Goal: Information Seeking & Learning: Understand process/instructions

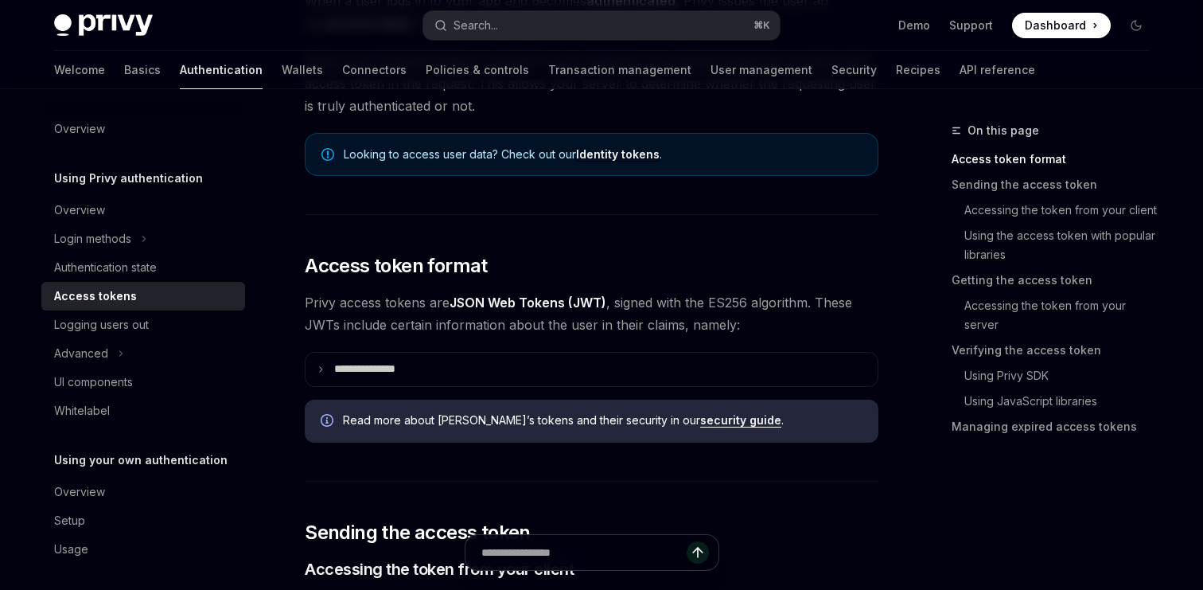
scroll to position [216, 0]
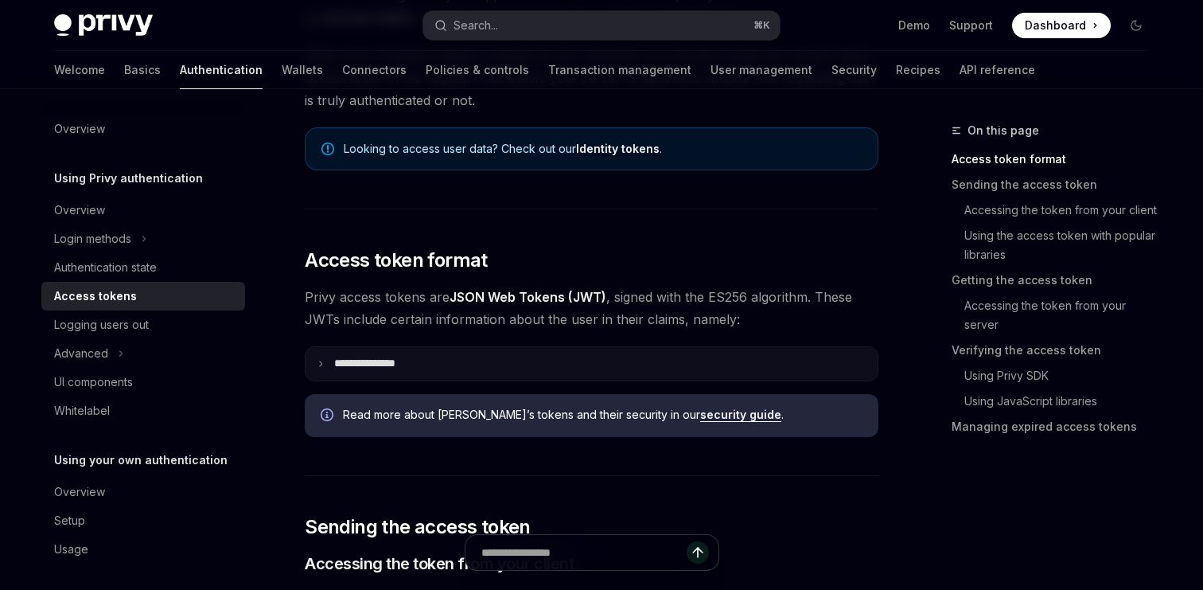
click at [463, 357] on summary "**********" at bounding box center [592, 363] width 572 height 33
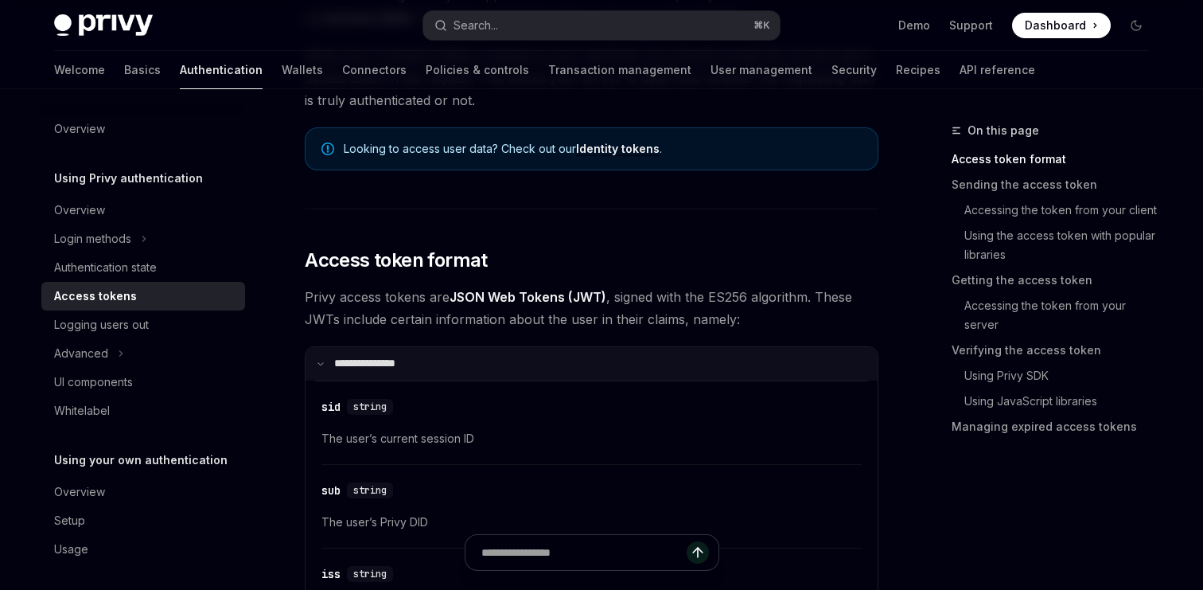
click at [458, 359] on summary "**********" at bounding box center [592, 363] width 572 height 33
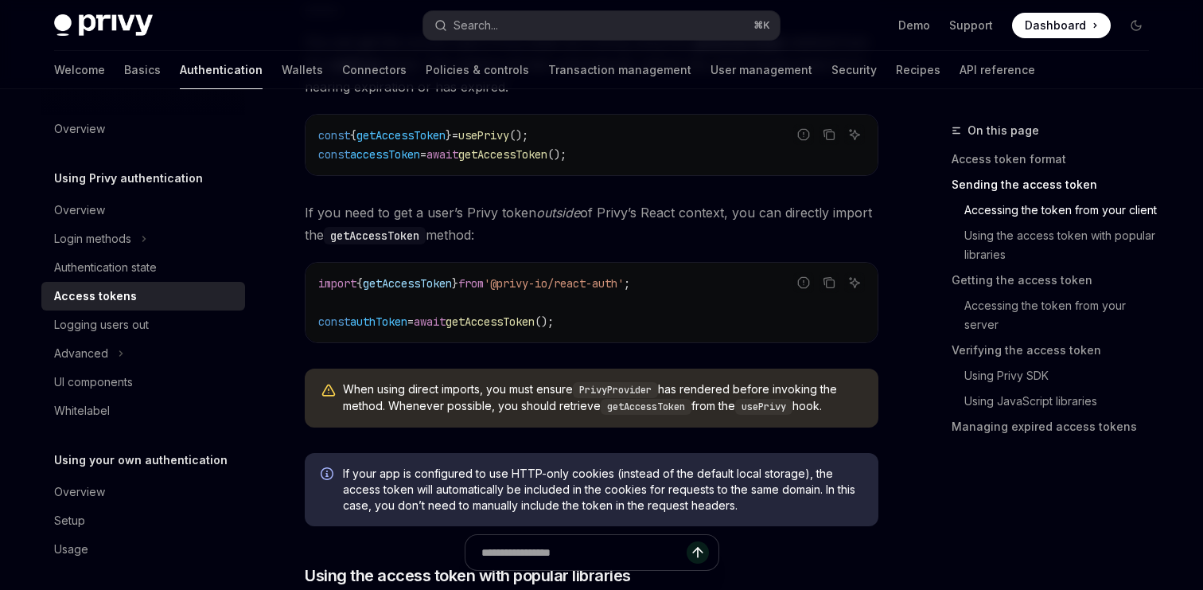
scroll to position [865, 0]
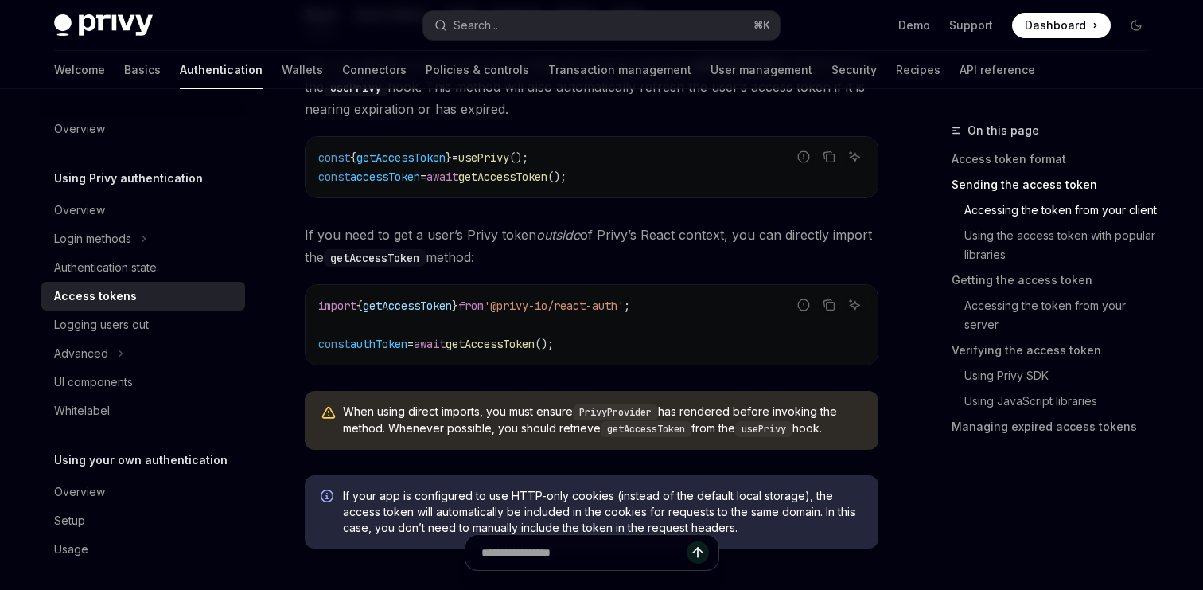
click at [415, 313] on code "import { getAccessToken } from '@privy-io/react-auth' ; const authToken = await…" at bounding box center [591, 324] width 547 height 57
copy span "getAccessToken"
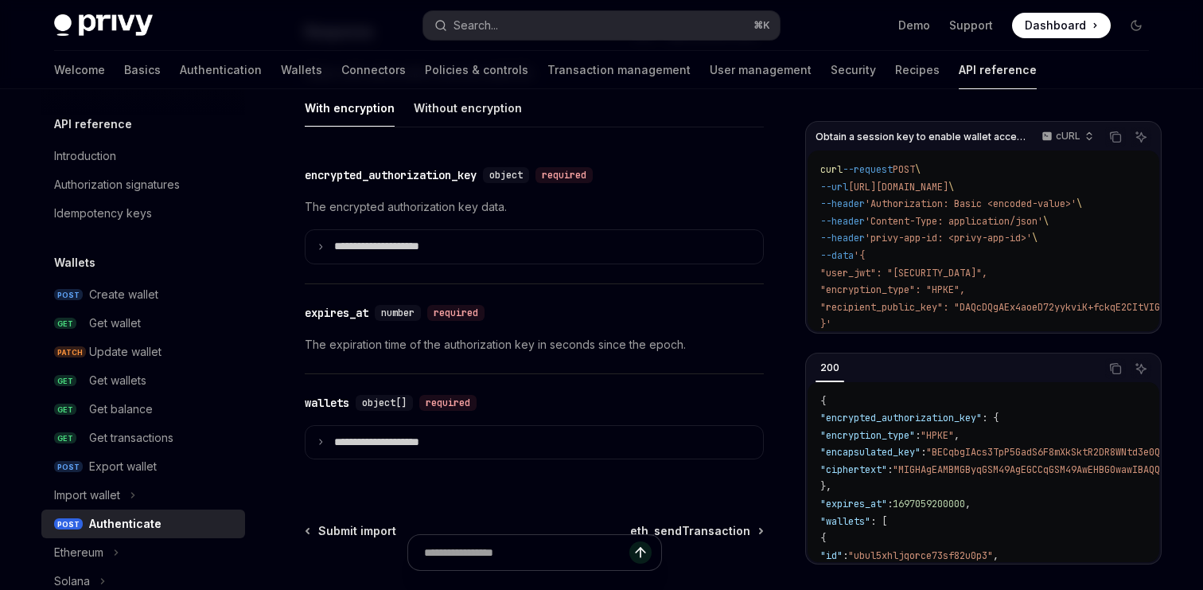
scroll to position [1431, 0]
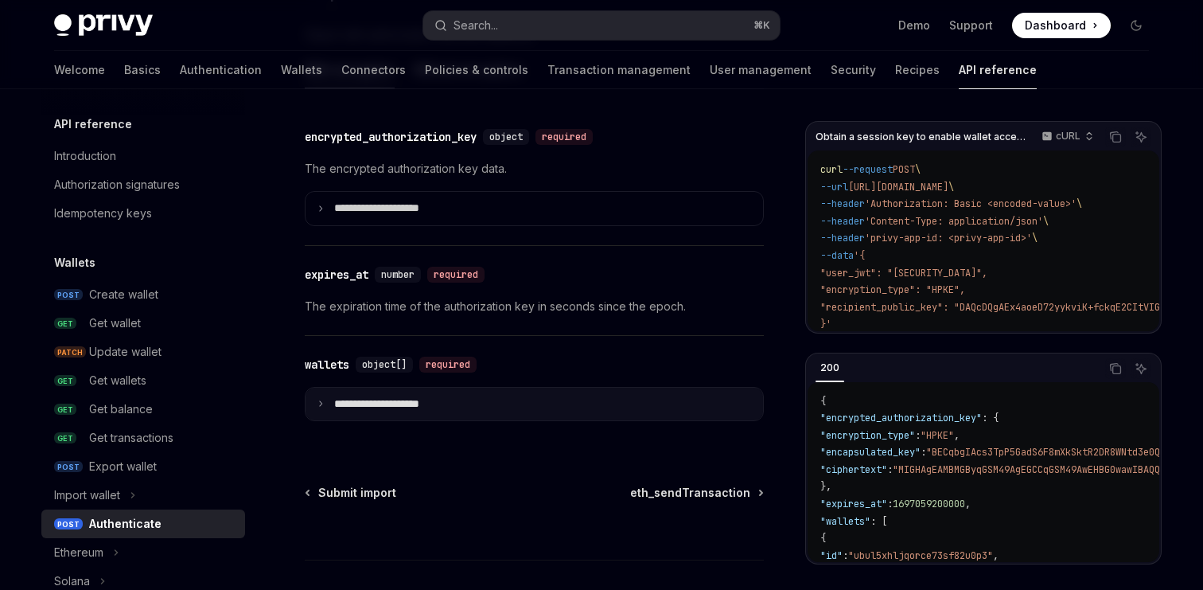
click at [417, 403] on p "**********" at bounding box center [389, 404] width 111 height 14
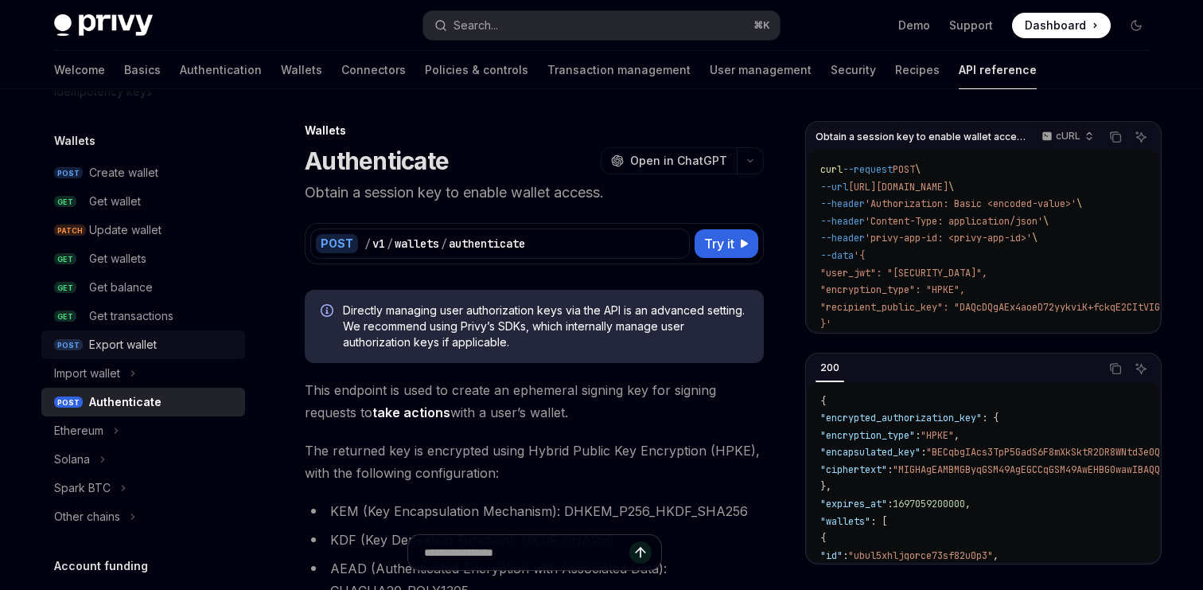
scroll to position [131, 0]
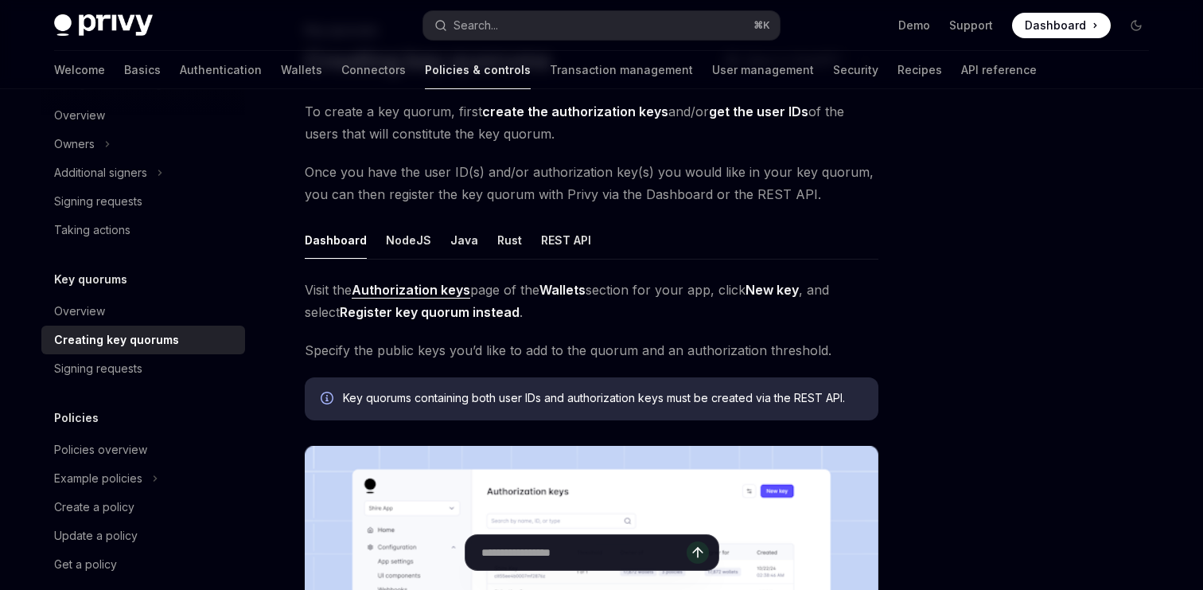
scroll to position [131, 0]
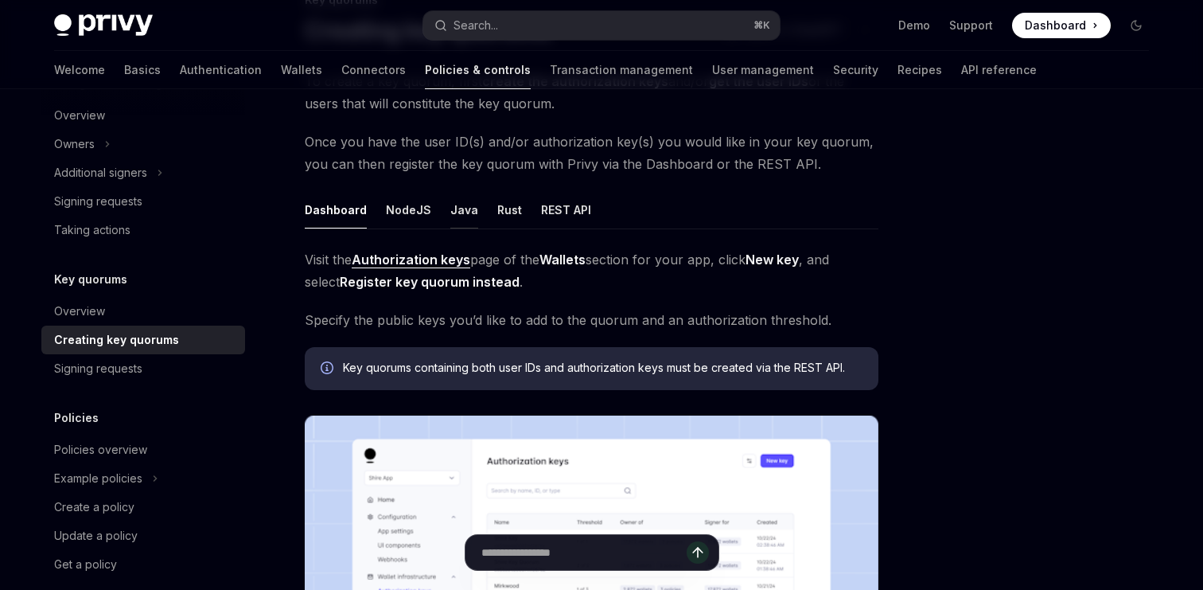
click at [466, 216] on div "Java" at bounding box center [464, 209] width 28 height 37
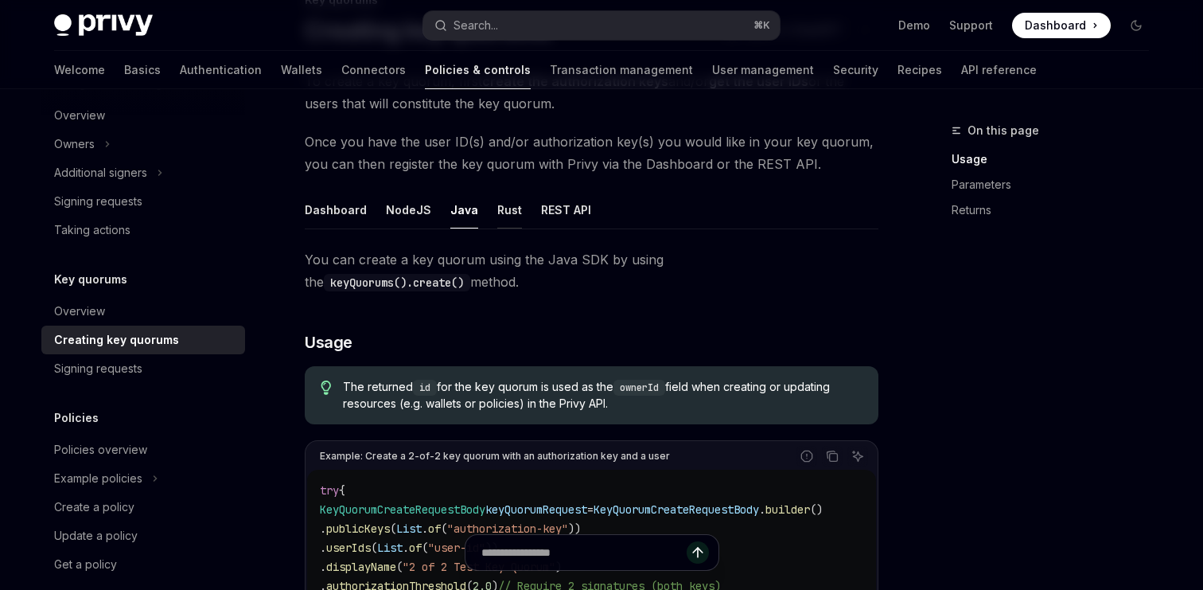
click at [504, 216] on div "Rust" at bounding box center [509, 209] width 25 height 37
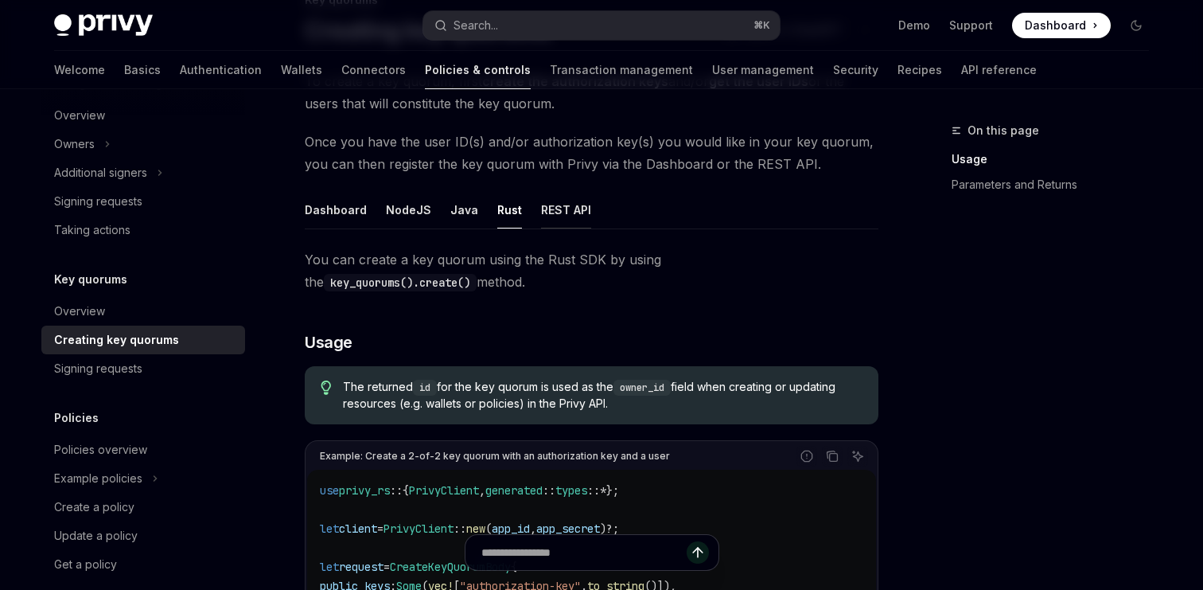
click at [560, 211] on div "REST API" at bounding box center [566, 209] width 50 height 37
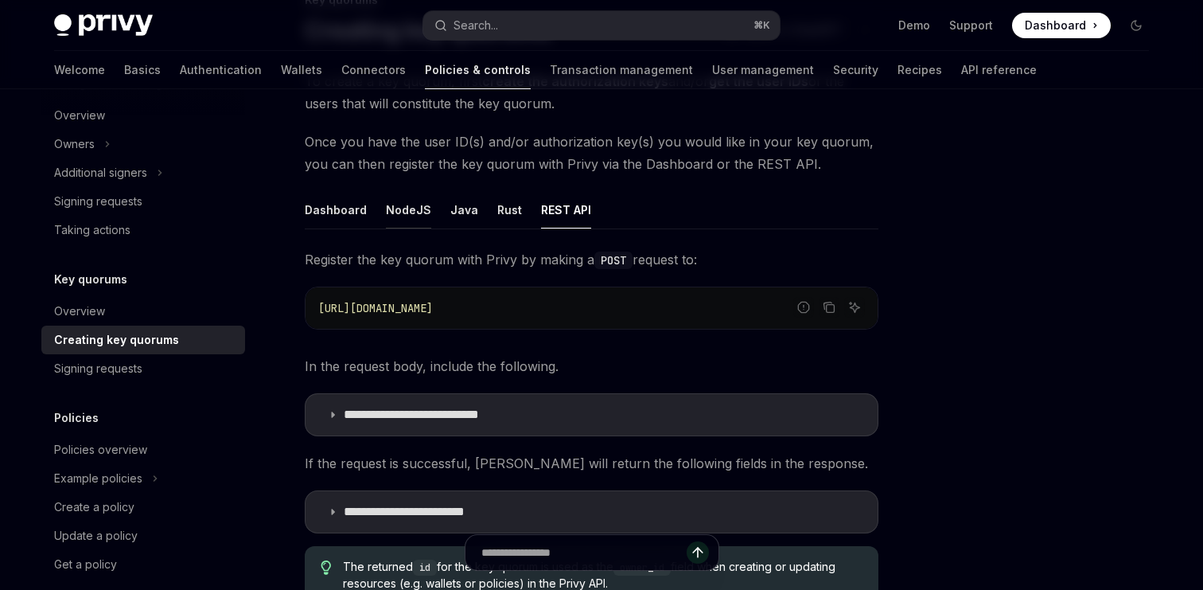
click at [412, 209] on div "NodeJS" at bounding box center [408, 209] width 45 height 37
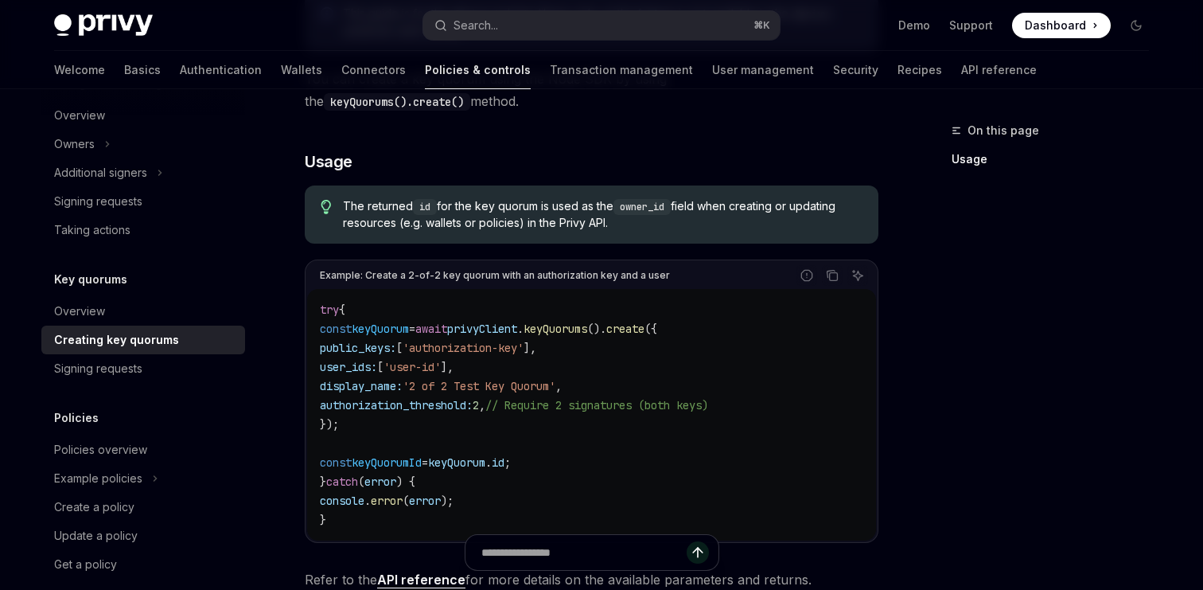
scroll to position [404, 0]
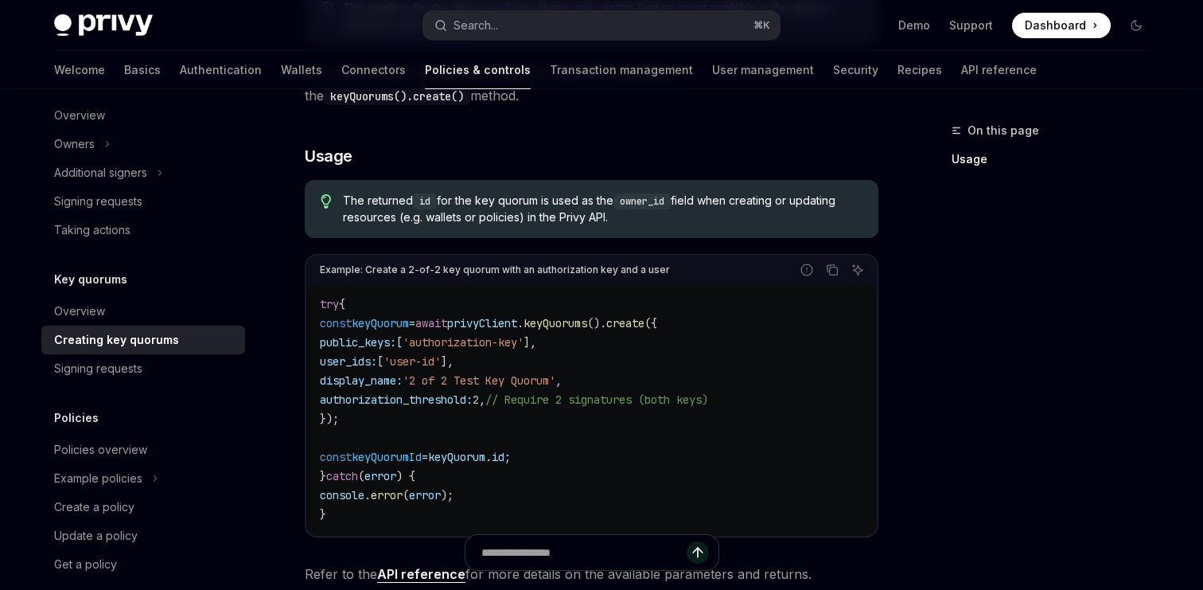
click at [570, 400] on span "// Require 2 signatures (both keys)" at bounding box center [596, 399] width 223 height 14
drag, startPoint x: 570, startPoint y: 400, endPoint x: 731, endPoint y: 400, distance: 160.8
click at [708, 400] on span "// Require 2 signatures (both keys)" at bounding box center [596, 399] width 223 height 14
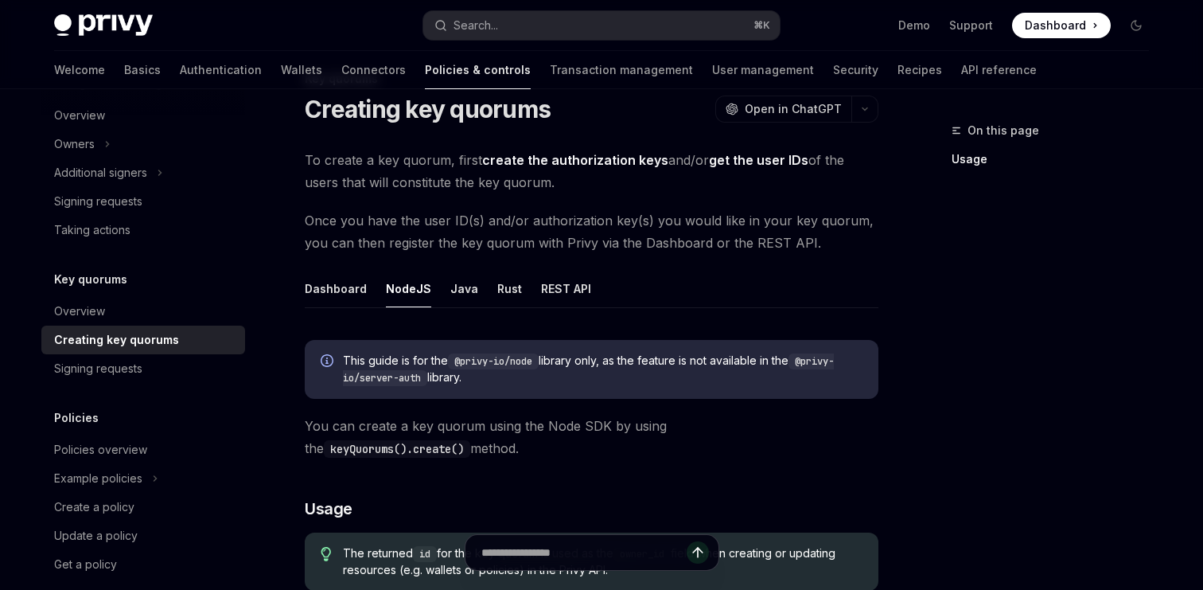
scroll to position [56, 0]
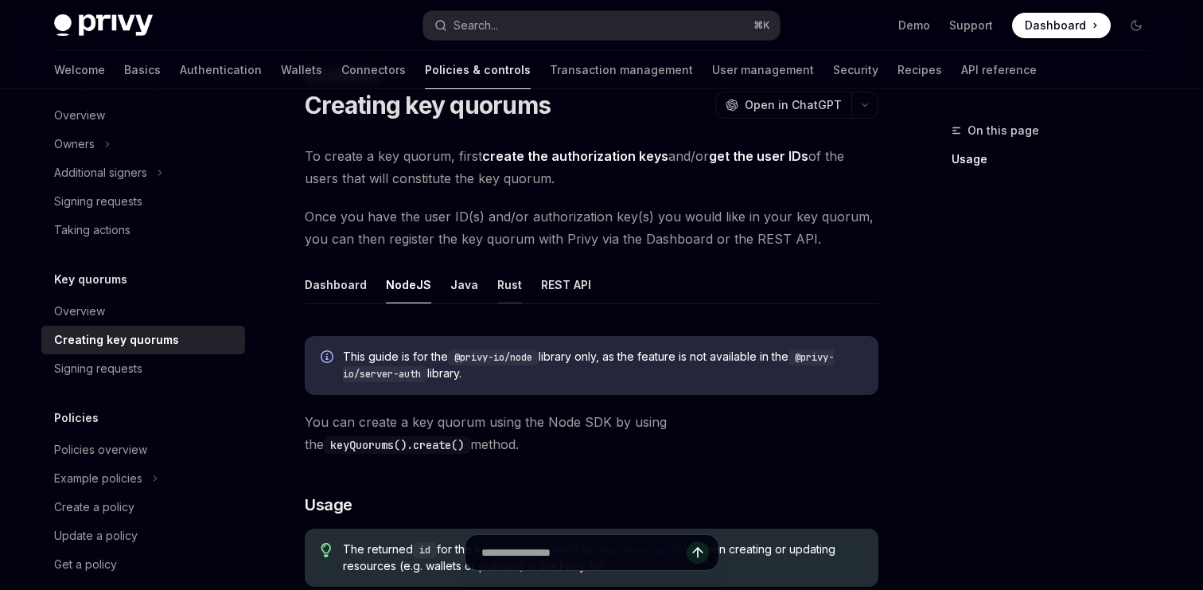
click at [497, 288] on div "Rust" at bounding box center [509, 284] width 25 height 37
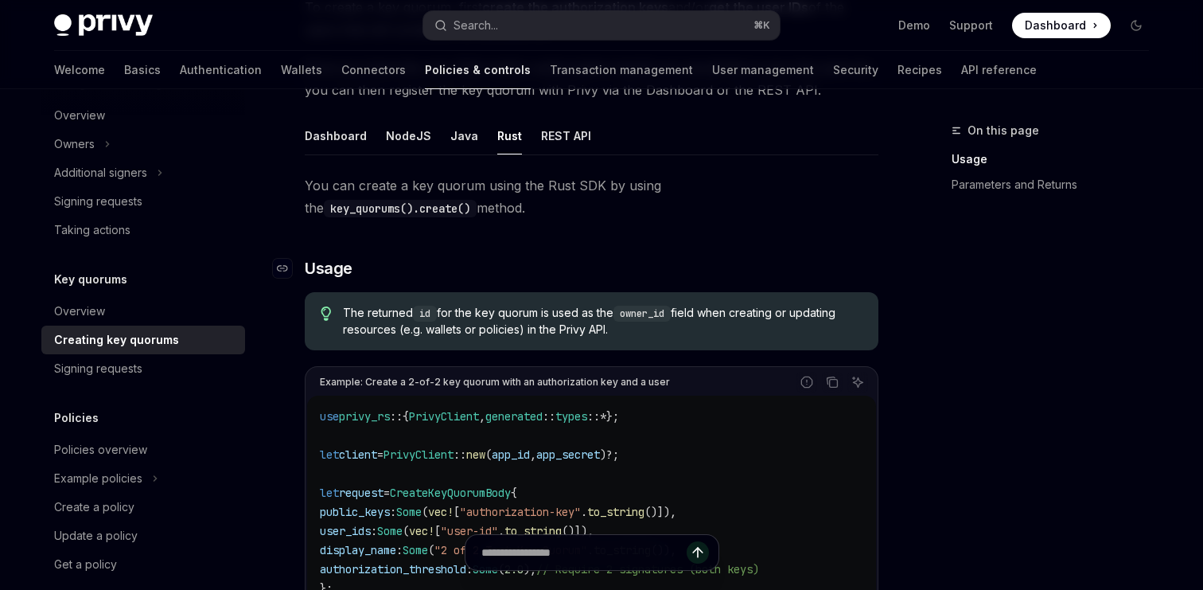
scroll to position [200, 0]
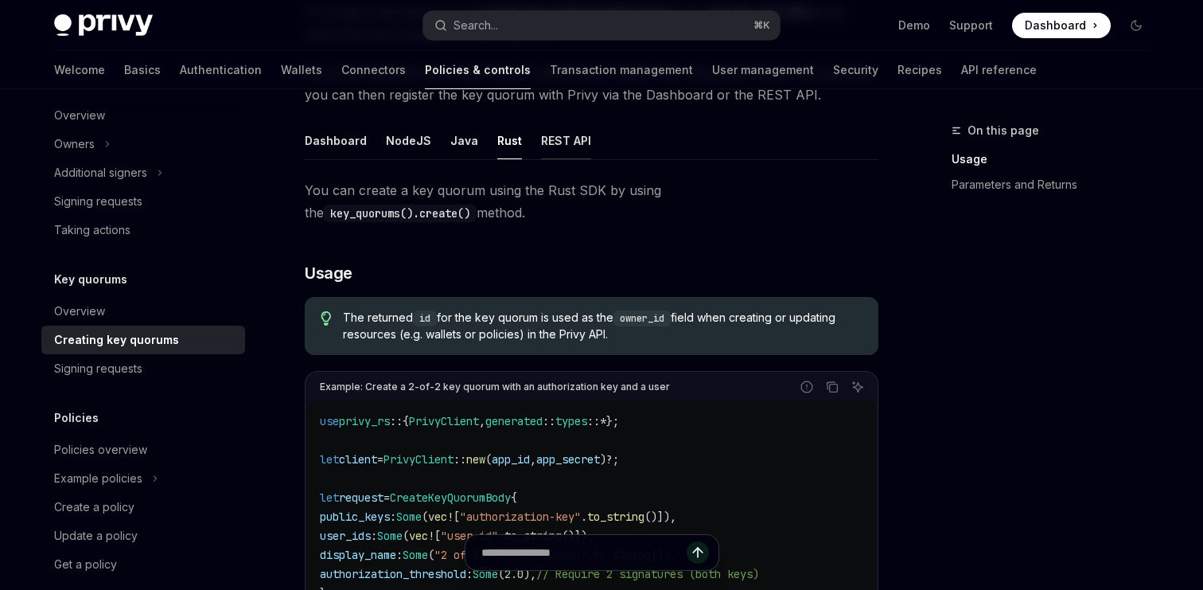
click at [557, 147] on div "REST API" at bounding box center [566, 140] width 50 height 37
type textarea "*"
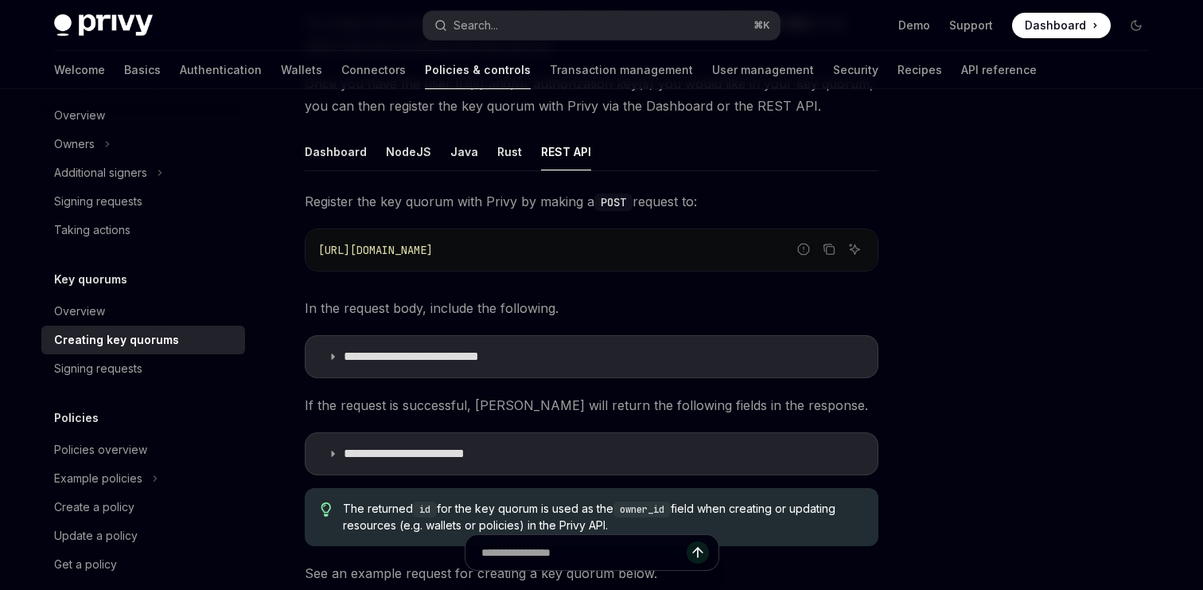
scroll to position [172, 0]
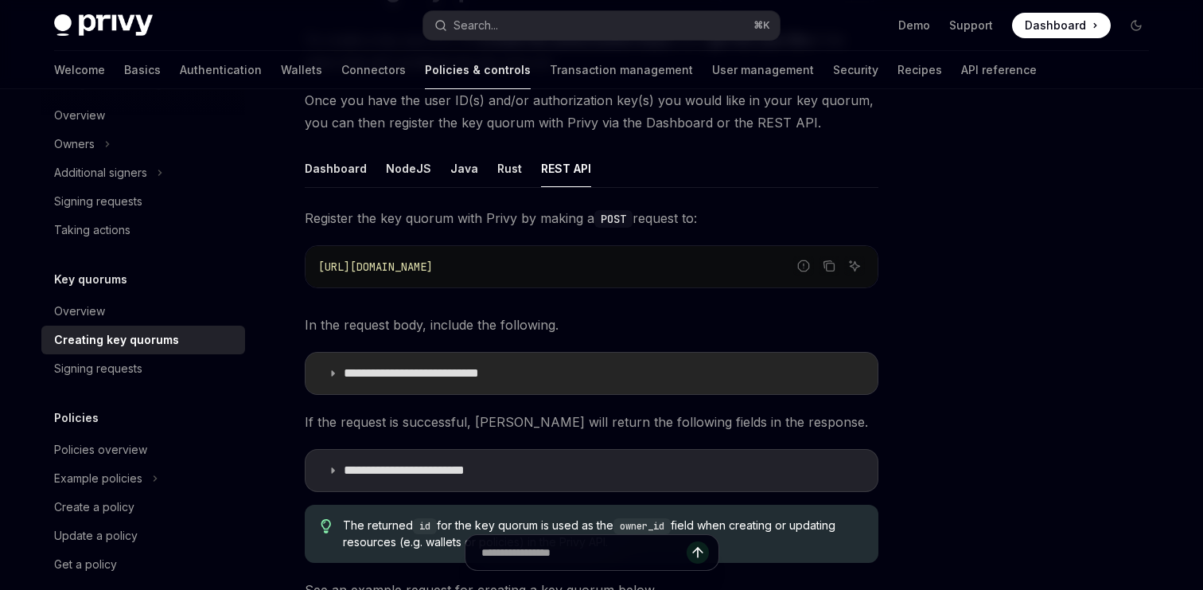
click at [555, 368] on summary "**********" at bounding box center [592, 373] width 572 height 41
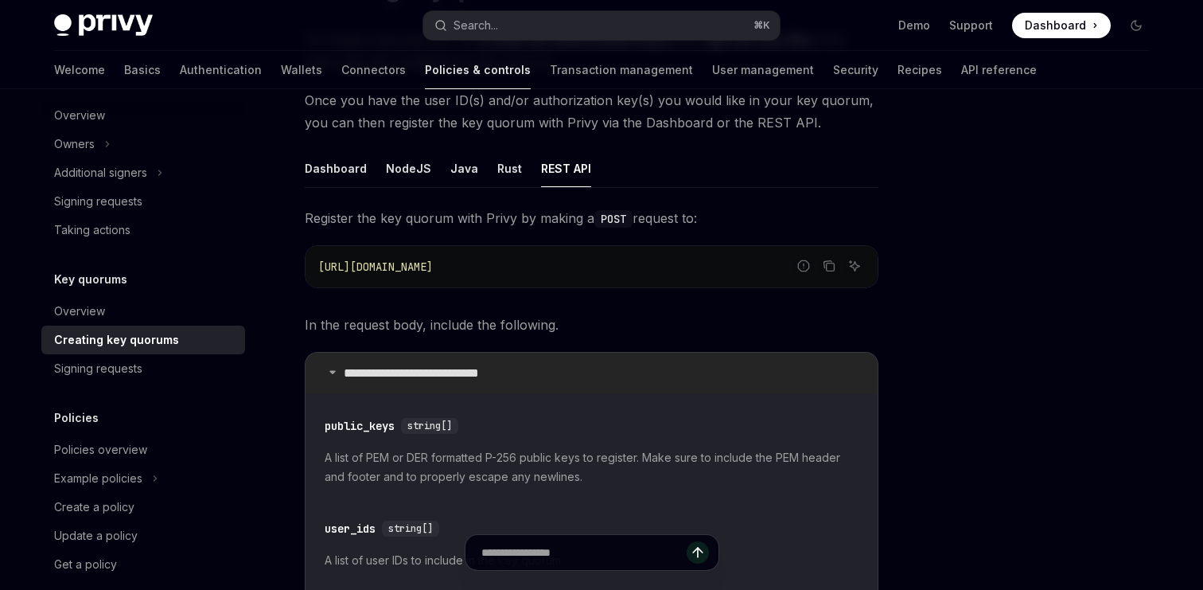
click at [555, 368] on summary "**********" at bounding box center [592, 373] width 572 height 41
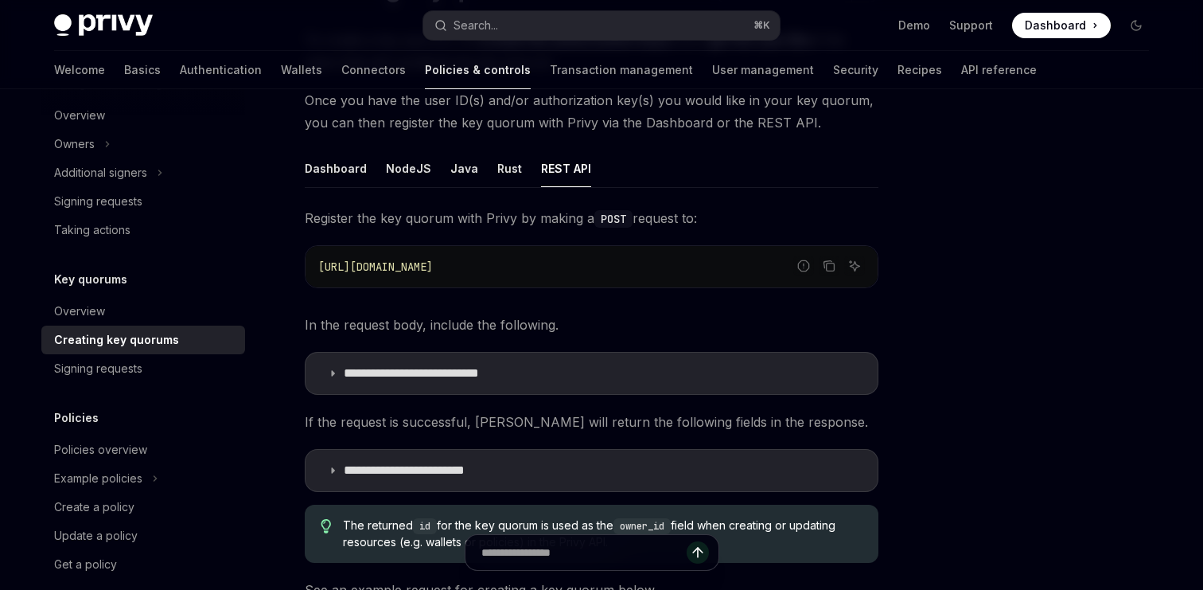
drag, startPoint x: 569, startPoint y: 265, endPoint x: 376, endPoint y: 250, distance: 193.2
click at [376, 250] on div "https://api.privy.io/v1/key_quorums" at bounding box center [592, 266] width 572 height 41
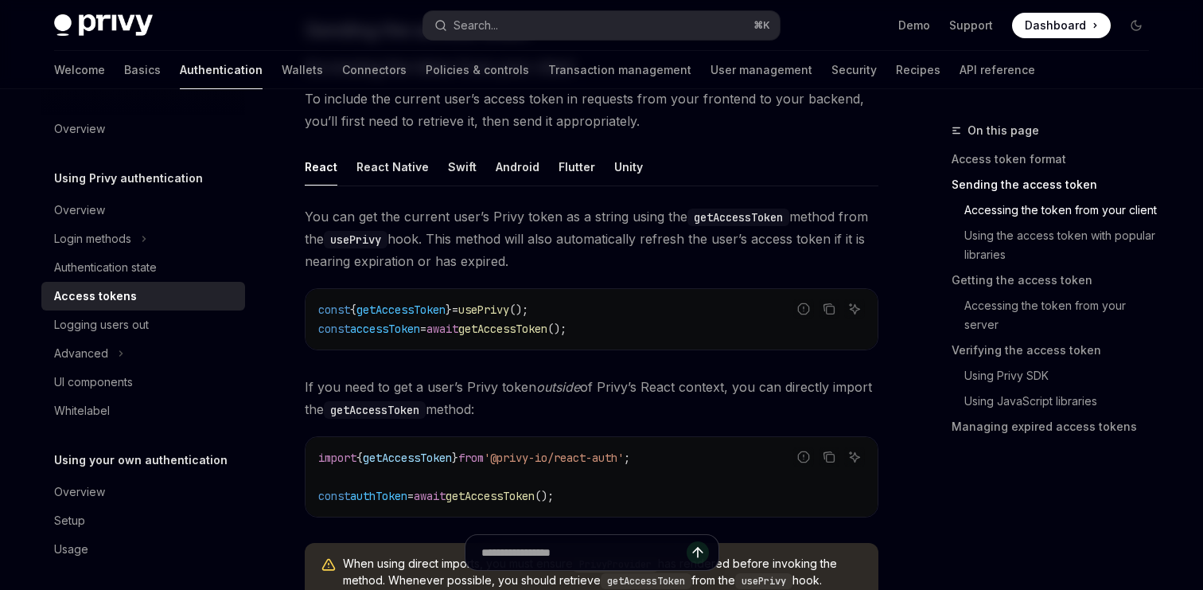
scroll to position [716, 0]
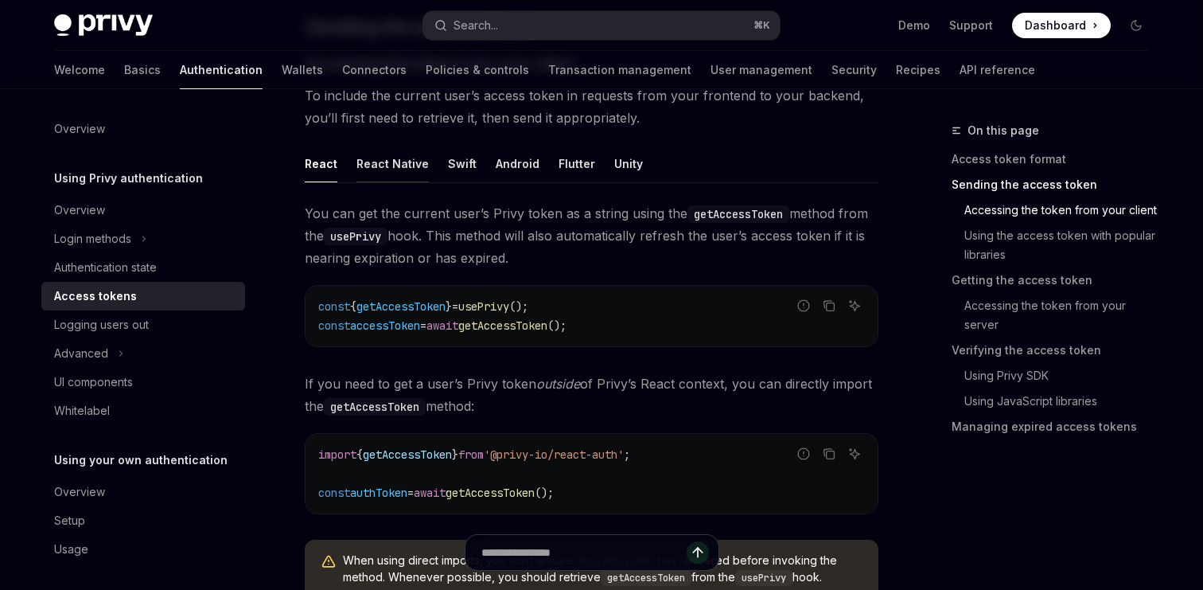
click at [380, 166] on div "React Native" at bounding box center [393, 163] width 72 height 37
type textarea "*"
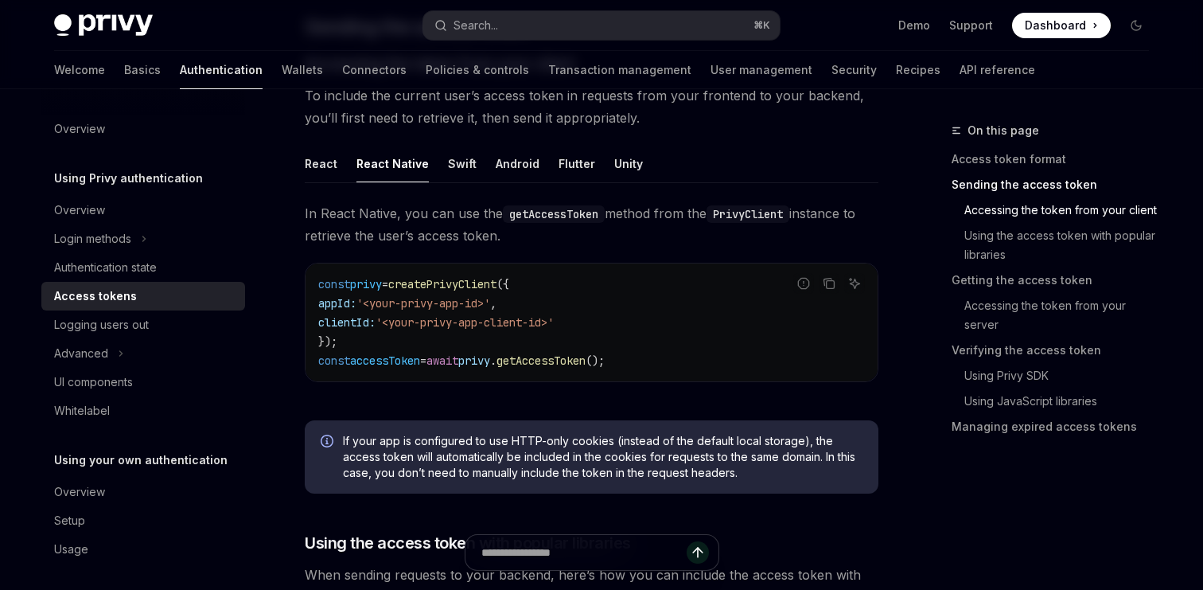
click at [452, 286] on span "createPrivyClient" at bounding box center [442, 284] width 108 height 14
drag, startPoint x: 516, startPoint y: 300, endPoint x: 380, endPoint y: 300, distance: 135.3
click at [380, 300] on span "'<your-privy-app-id>'" at bounding box center [424, 303] width 134 height 14
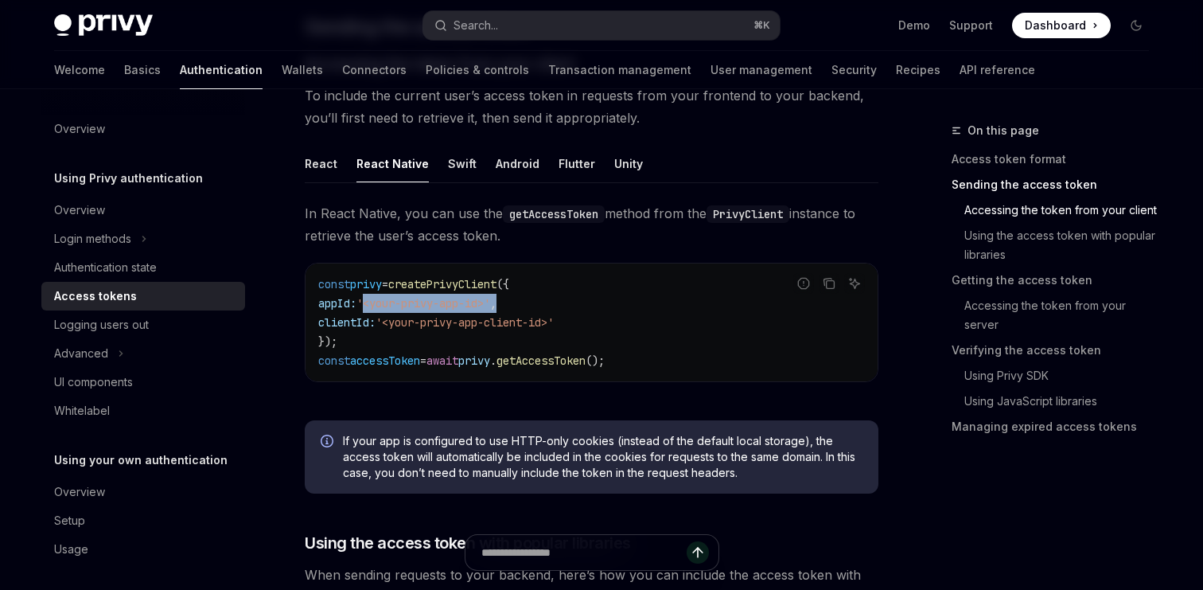
drag, startPoint x: 380, startPoint y: 300, endPoint x: 517, endPoint y: 303, distance: 136.9
click at [490, 303] on span "'<your-privy-app-id>'" at bounding box center [424, 303] width 134 height 14
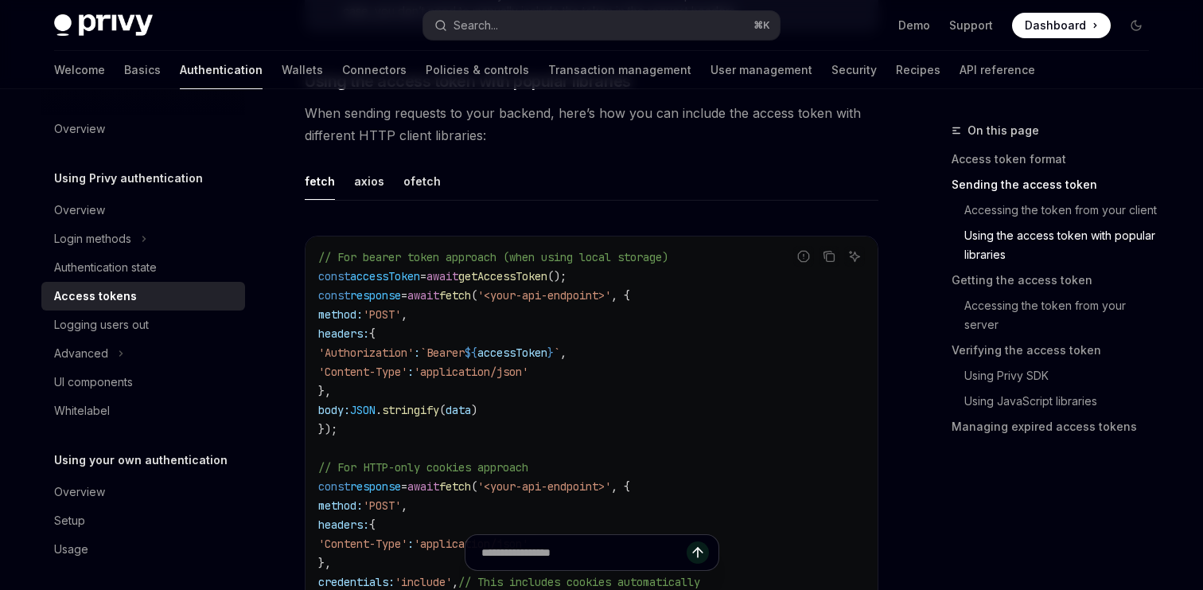
scroll to position [1179, 0]
drag, startPoint x: 516, startPoint y: 298, endPoint x: 646, endPoint y: 297, distance: 130.5
click at [611, 297] on span "'<your-api-endpoint>'" at bounding box center [545, 294] width 134 height 14
drag, startPoint x: 646, startPoint y: 297, endPoint x: 513, endPoint y: 292, distance: 133.8
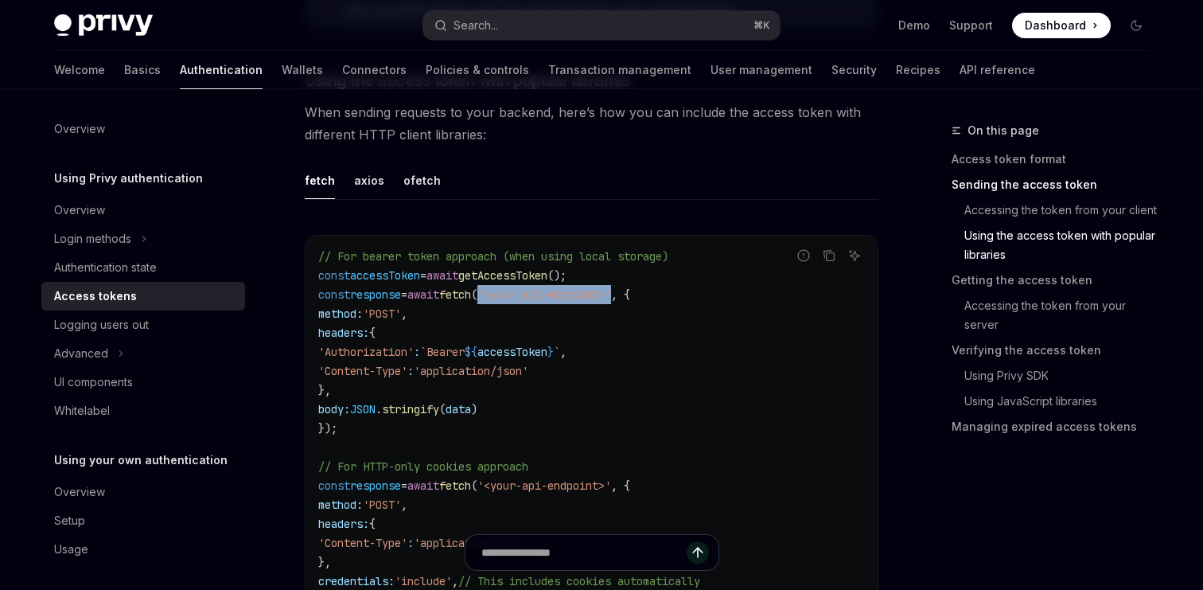
click at [513, 292] on span "'<your-api-endpoint>'" at bounding box center [545, 294] width 134 height 14
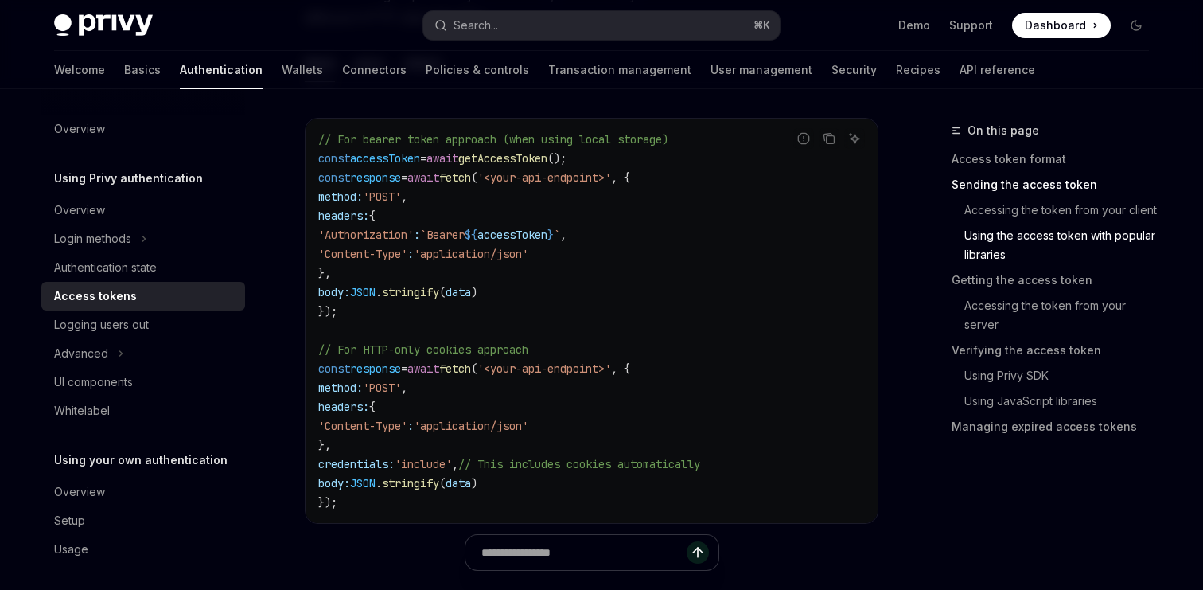
scroll to position [1297, 0]
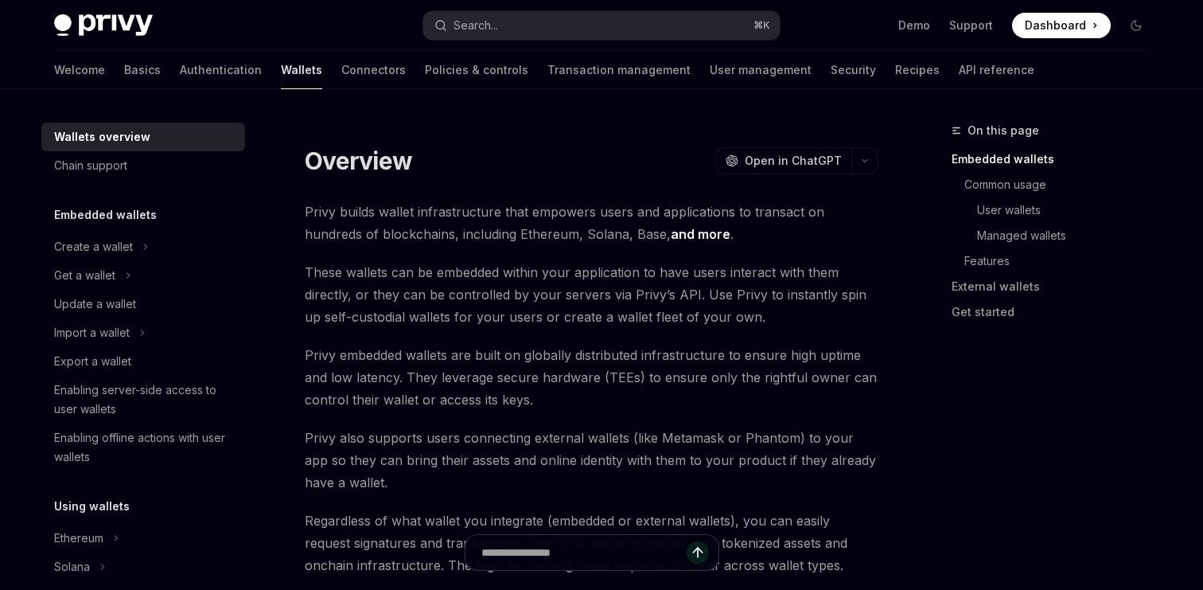
click at [545, 224] on span "Privy builds wallet infrastructure that empowers users and applications to tran…" at bounding box center [592, 223] width 574 height 45
click at [466, 38] on button "Search... ⌘ K" at bounding box center [601, 25] width 357 height 29
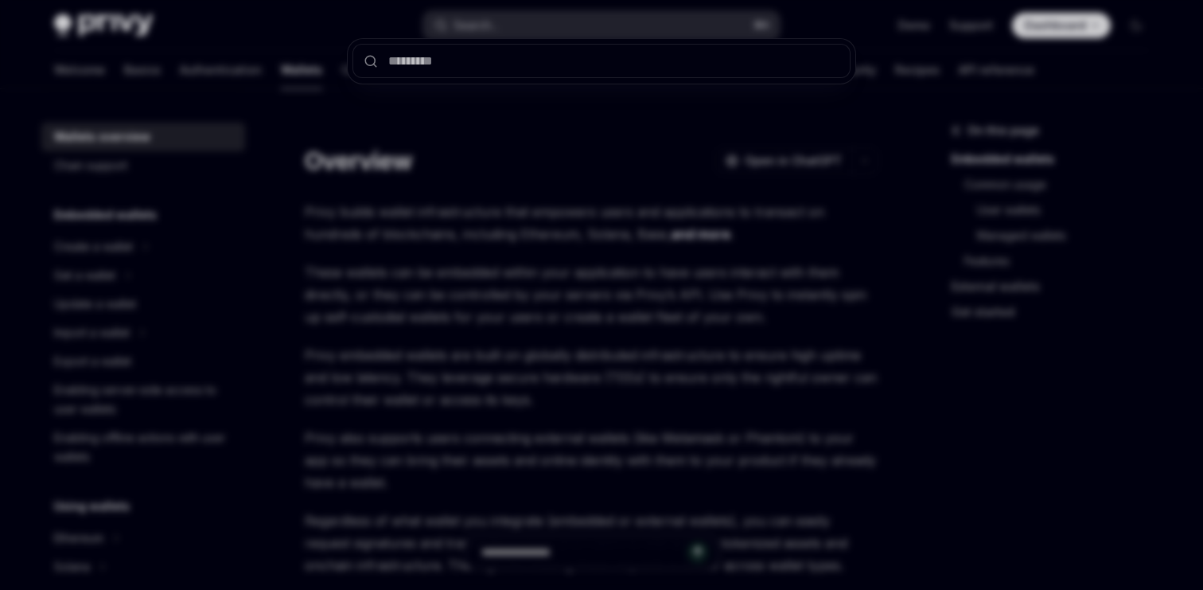
type input "**********"
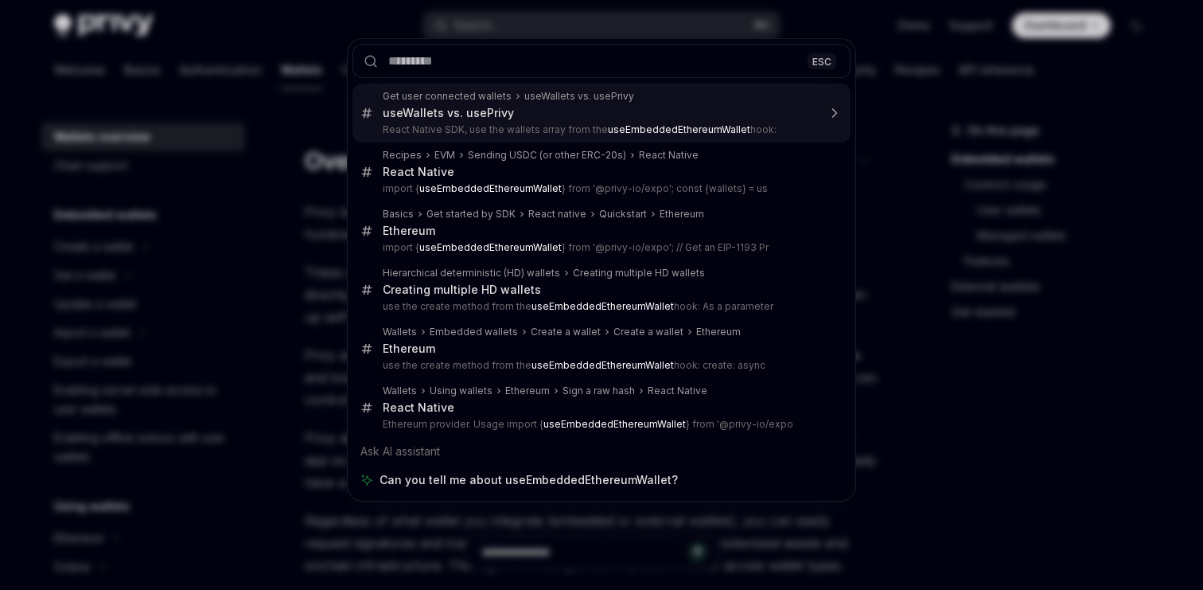
type textarea "*"
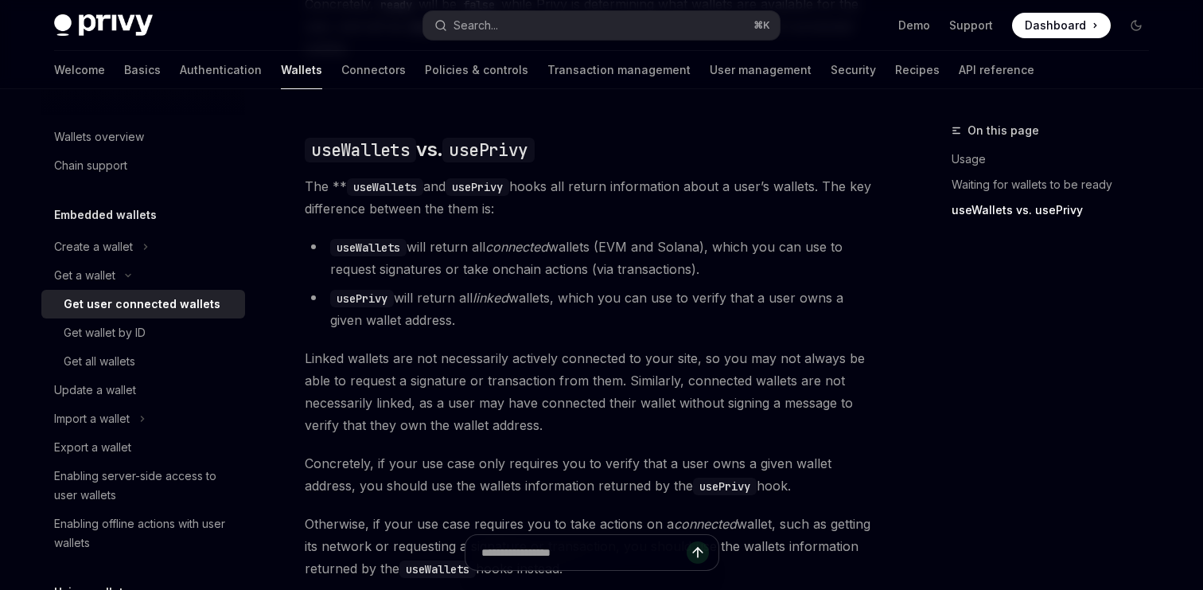
click at [395, 178] on code "useWallets" at bounding box center [385, 187] width 76 height 18
click at [550, 175] on span "The ** useWallets and usePrivy hooks all return information about a user’s wall…" at bounding box center [592, 197] width 574 height 45
click at [778, 195] on span "The ** useWallets and usePrivy hooks all return information about a user’s wall…" at bounding box center [592, 197] width 574 height 45
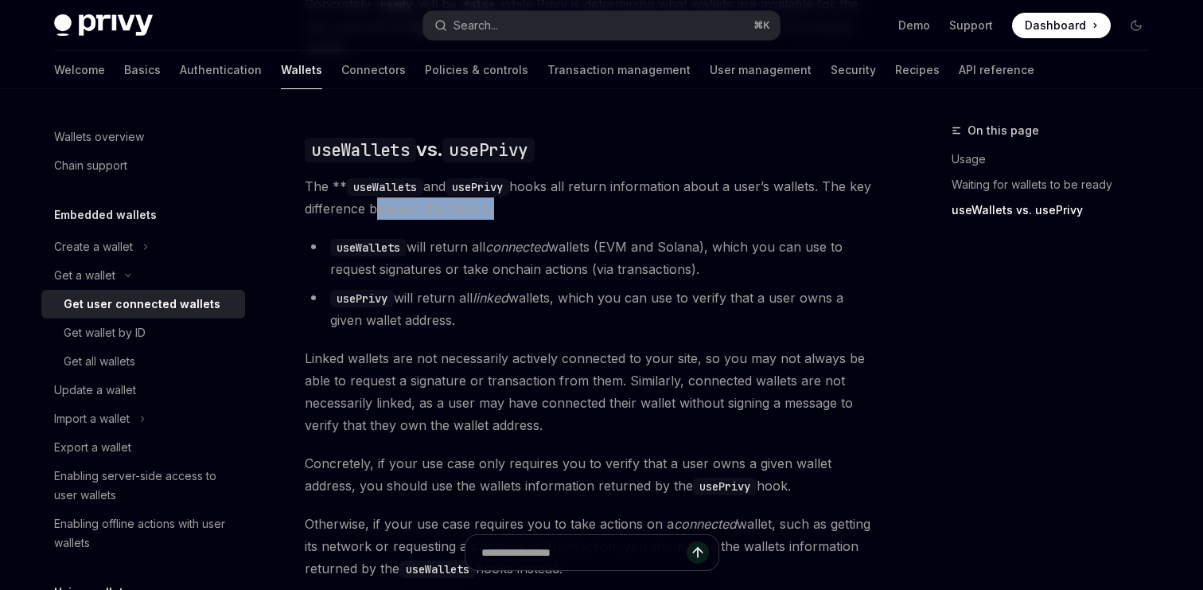
drag, startPoint x: 778, startPoint y: 195, endPoint x: 394, endPoint y: 183, distance: 383.8
click at [393, 185] on span "The ** useWallets and usePrivy hooks all return information about a user’s wall…" at bounding box center [592, 197] width 574 height 45
click at [394, 183] on span "The ** useWallets and usePrivy hooks all return information about a user’s wall…" at bounding box center [592, 197] width 574 height 45
click at [379, 239] on code "useWallets" at bounding box center [368, 248] width 76 height 18
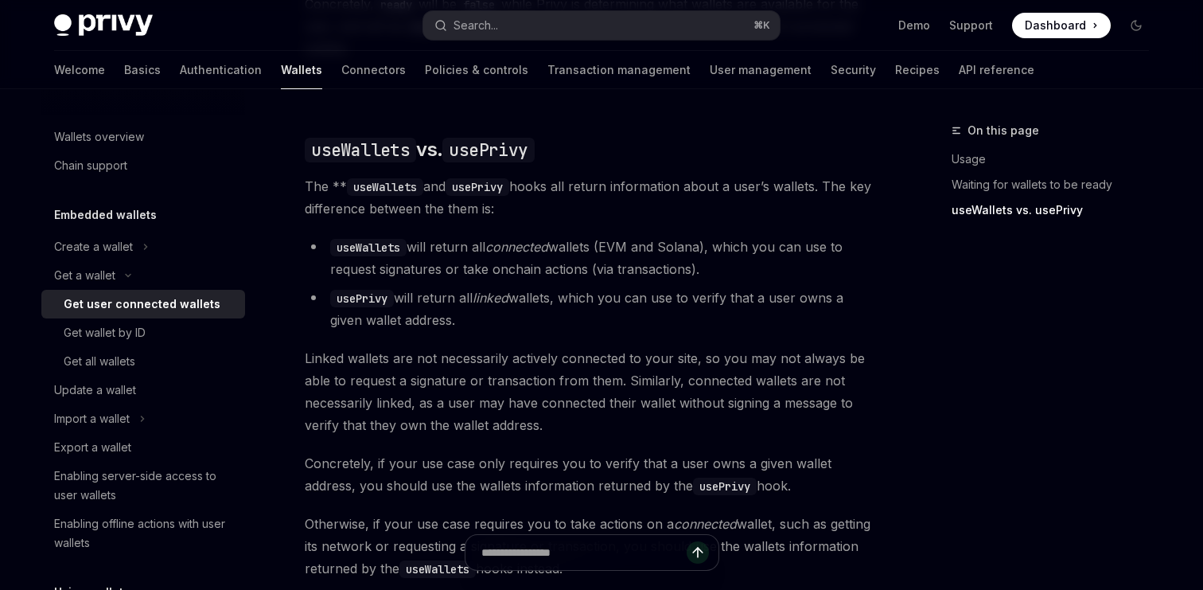
click at [528, 239] on em "connected" at bounding box center [516, 247] width 63 height 16
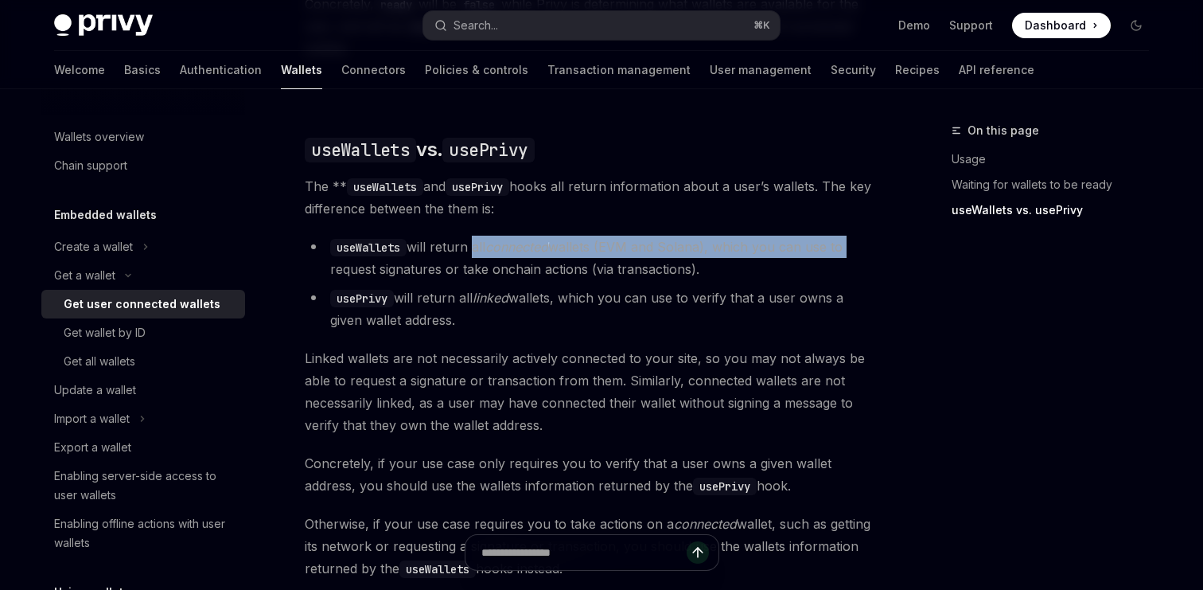
drag, startPoint x: 867, startPoint y: 233, endPoint x: 454, endPoint y: 222, distance: 413.2
click at [454, 236] on li "useWallets will return all connected wallets (EVM and Solana), which you can us…" at bounding box center [592, 258] width 574 height 45
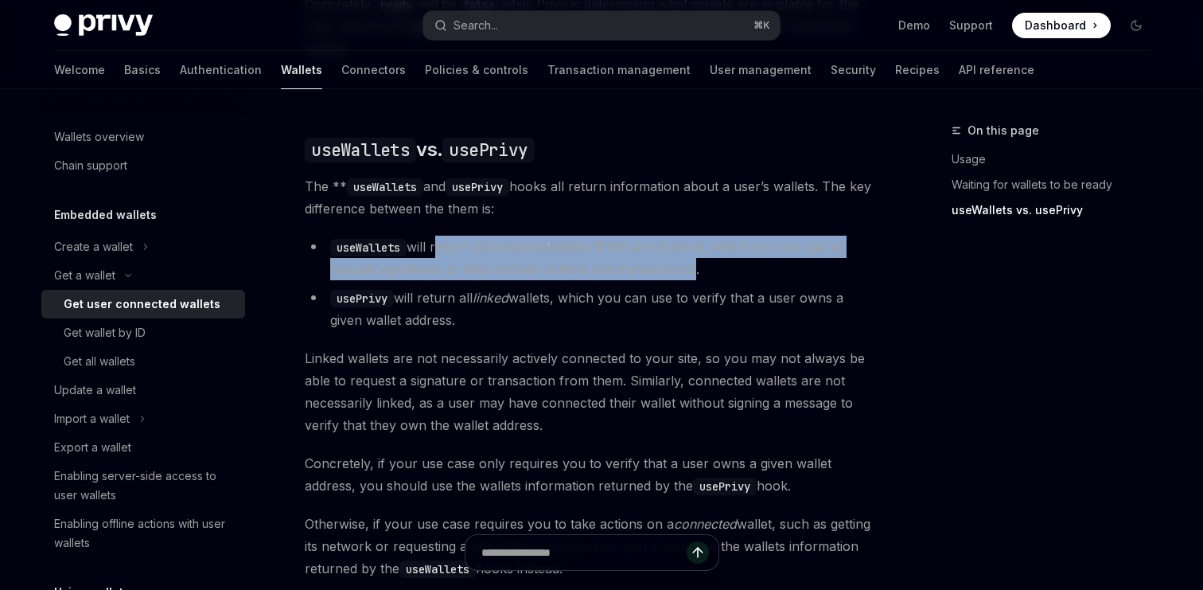
drag, startPoint x: 454, startPoint y: 222, endPoint x: 670, endPoint y: 255, distance: 219.0
click at [670, 255] on li "useWallets will return all connected wallets (EVM and Solana), which you can us…" at bounding box center [592, 258] width 574 height 45
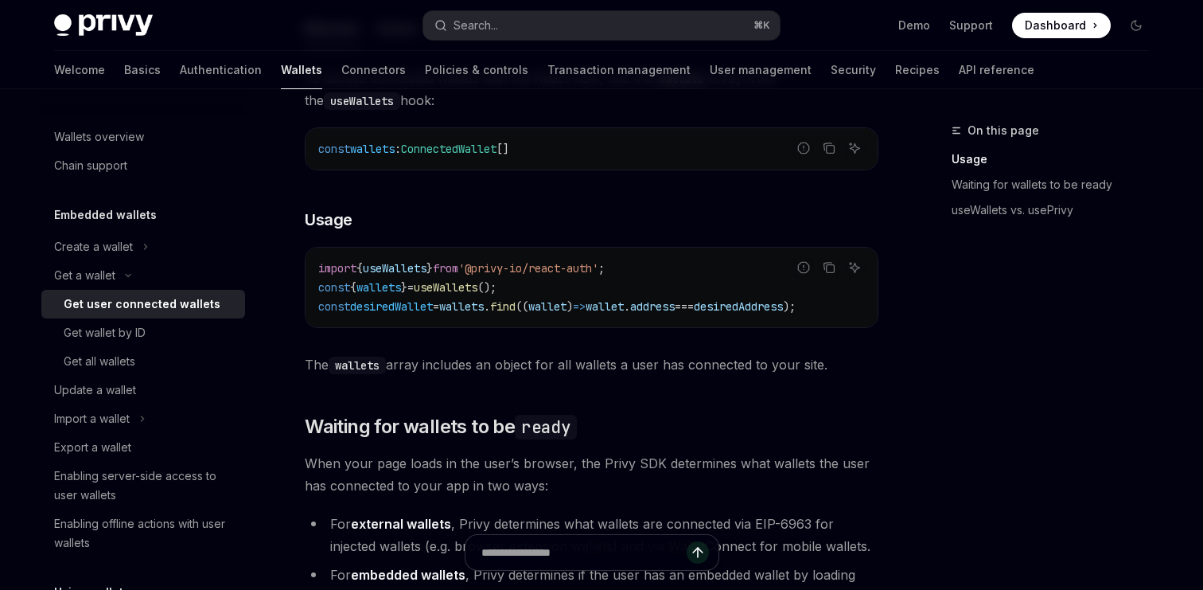
scroll to position [602, 0]
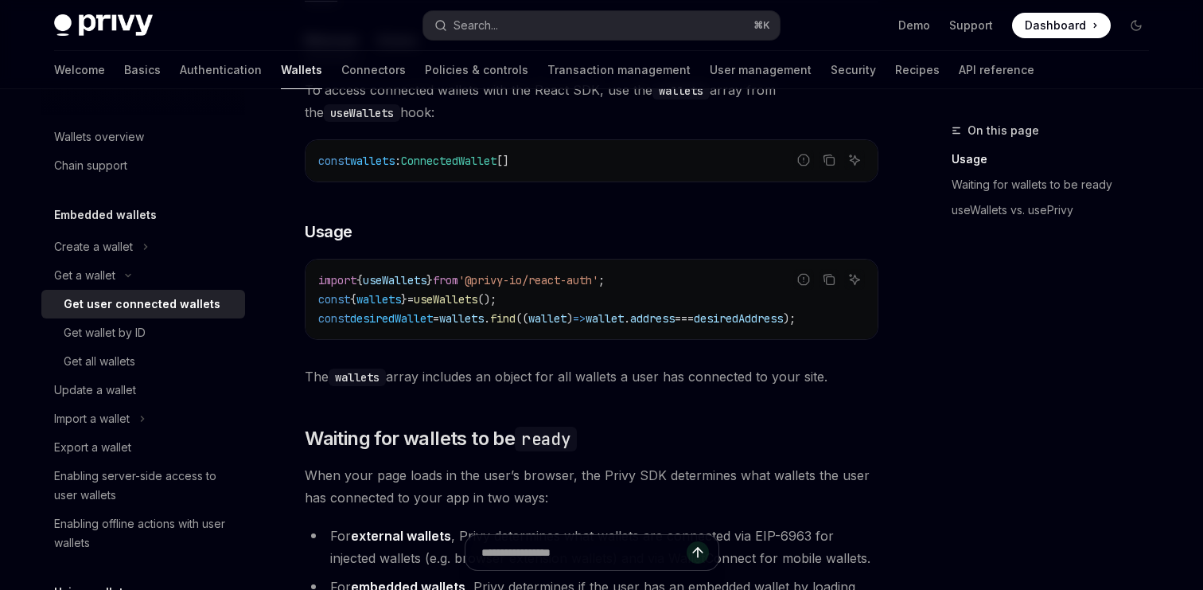
click at [549, 178] on div "const wallets : ConnectedWallet []" at bounding box center [592, 160] width 572 height 41
click at [526, 25] on button "Search... ⌘ K" at bounding box center [601, 25] width 357 height 29
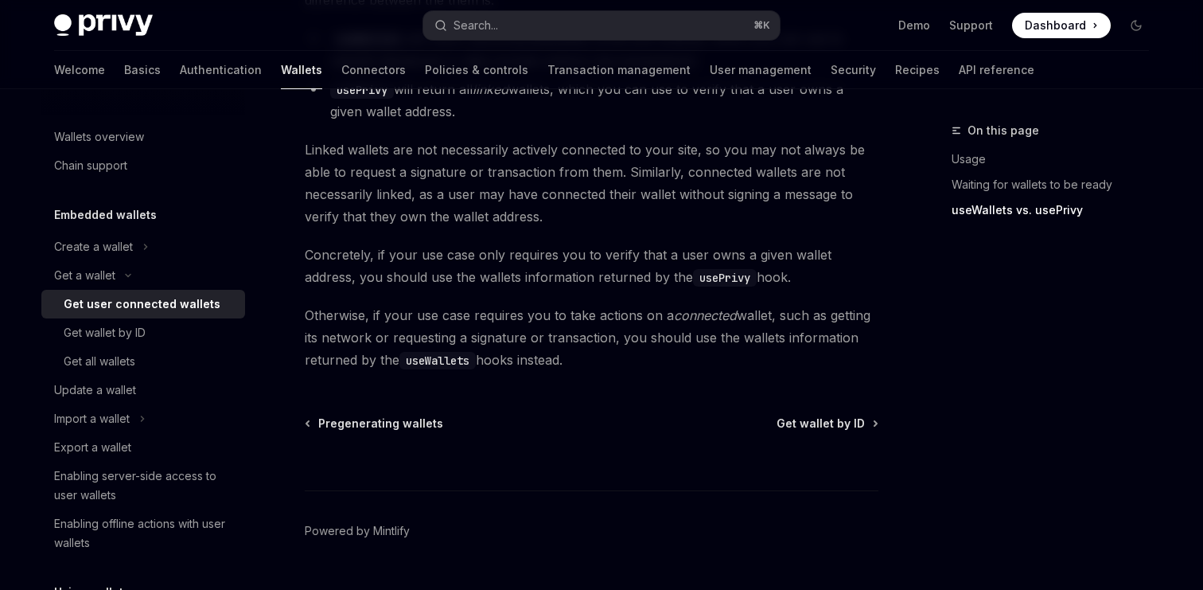
scroll to position [1536, 0]
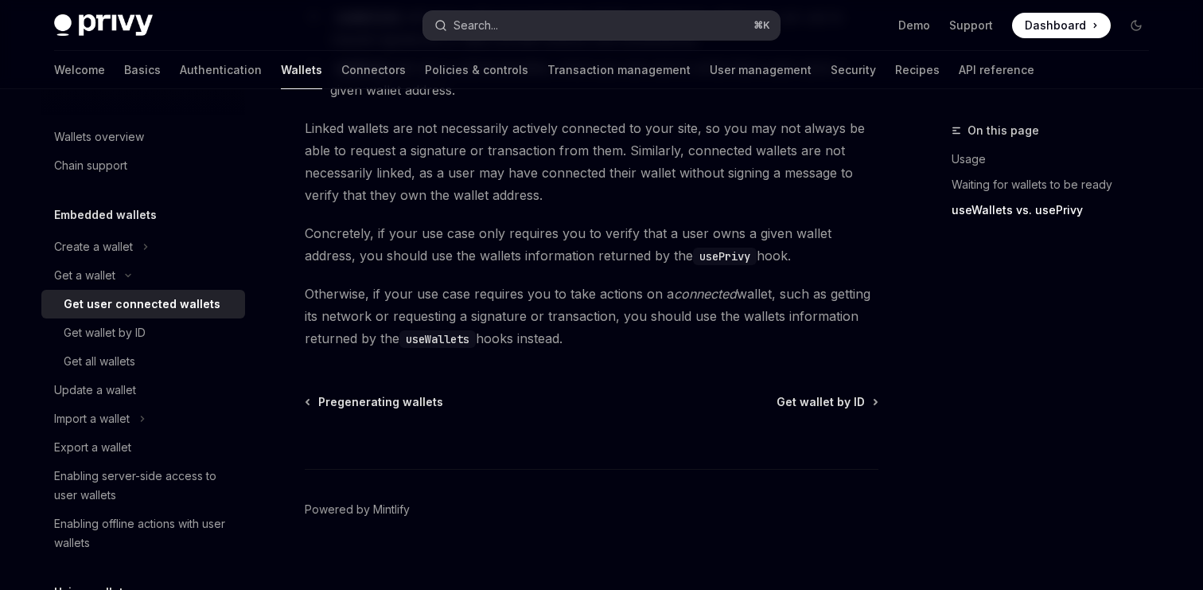
click at [501, 32] on button "Search... ⌘ K" at bounding box center [601, 25] width 357 height 29
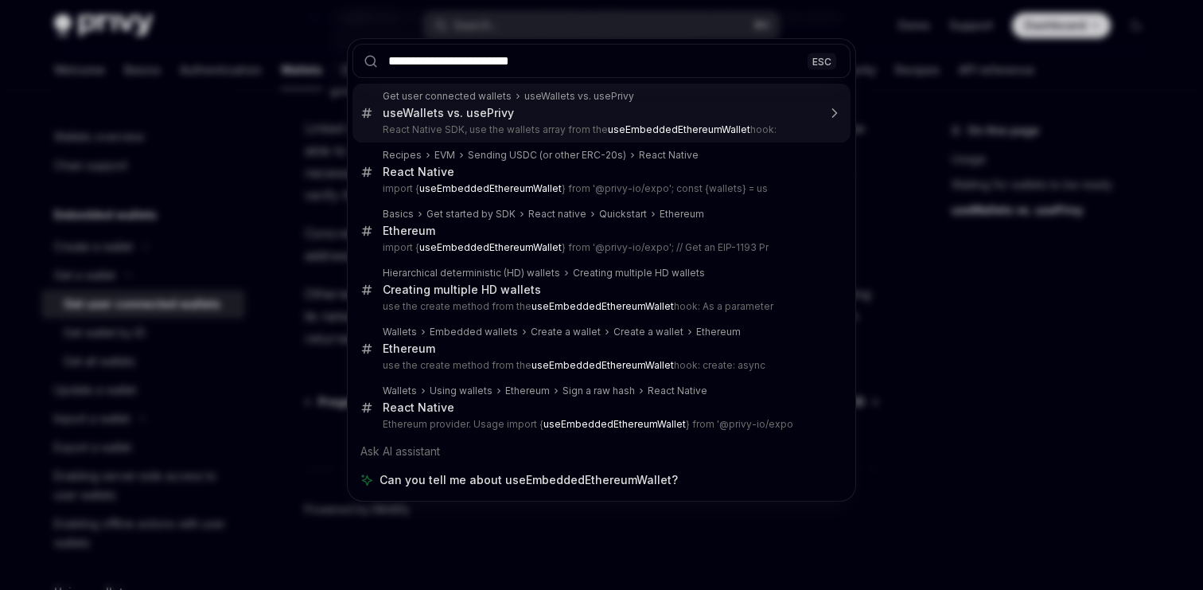
type input "**********"
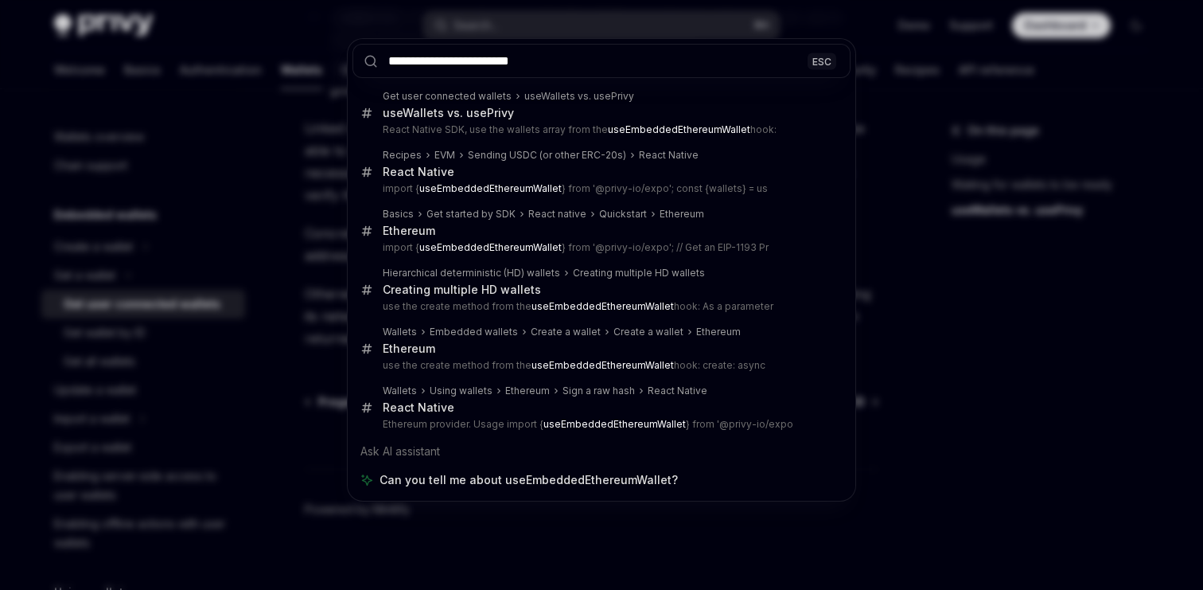
click at [316, 179] on div "**********" at bounding box center [601, 295] width 1203 height 590
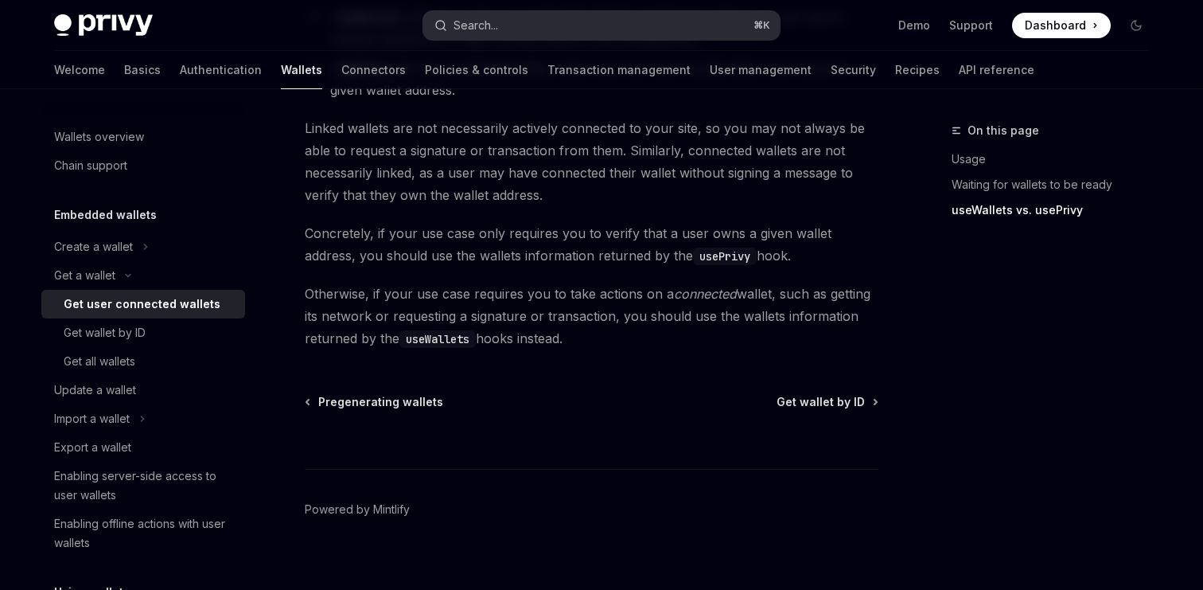
click at [481, 27] on div "Search..." at bounding box center [476, 25] width 45 height 19
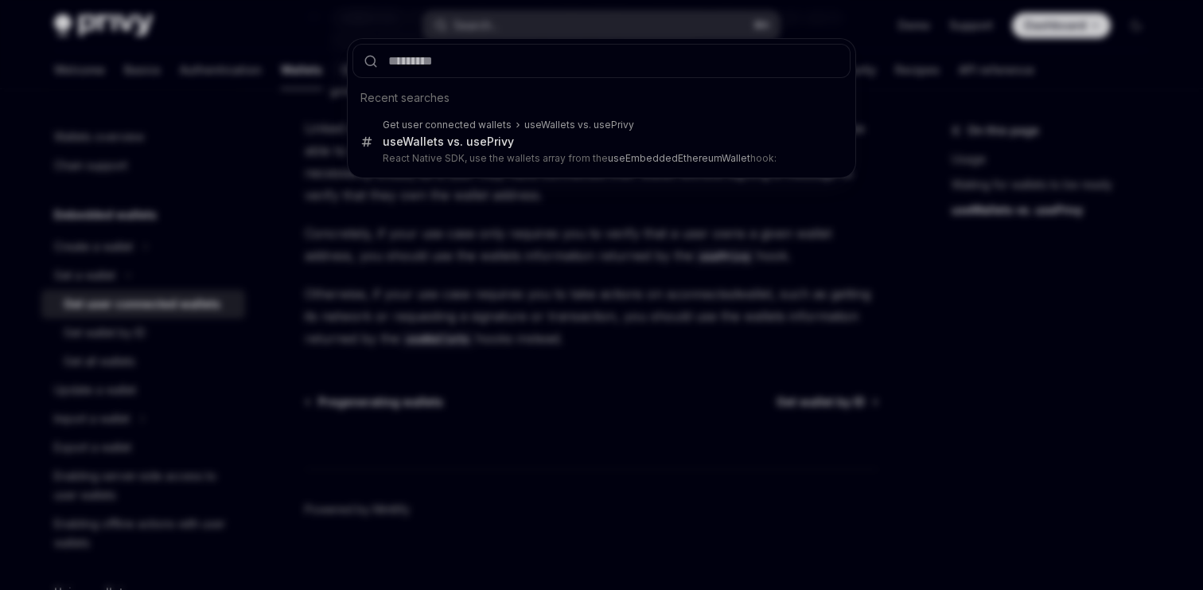
type input "**********"
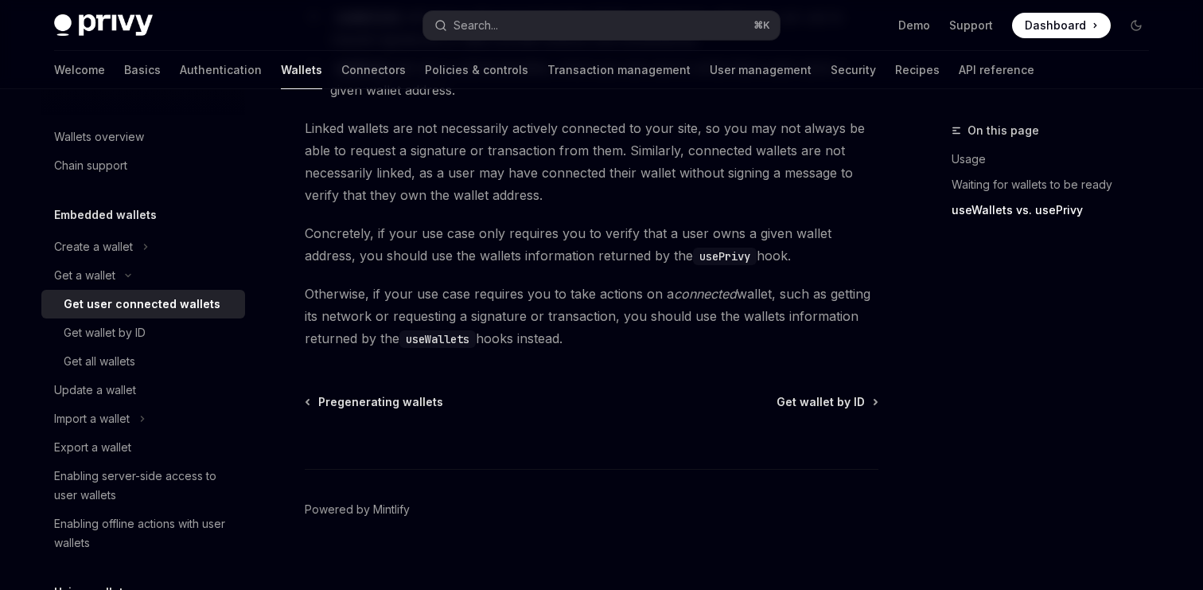
type textarea "*"
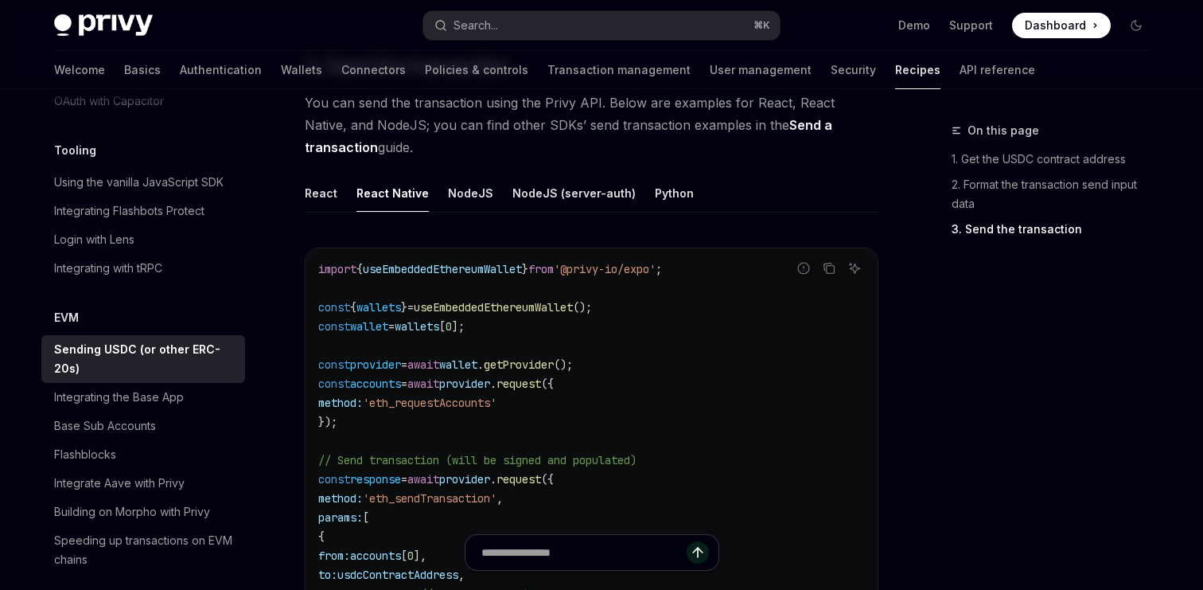
scroll to position [1241, 0]
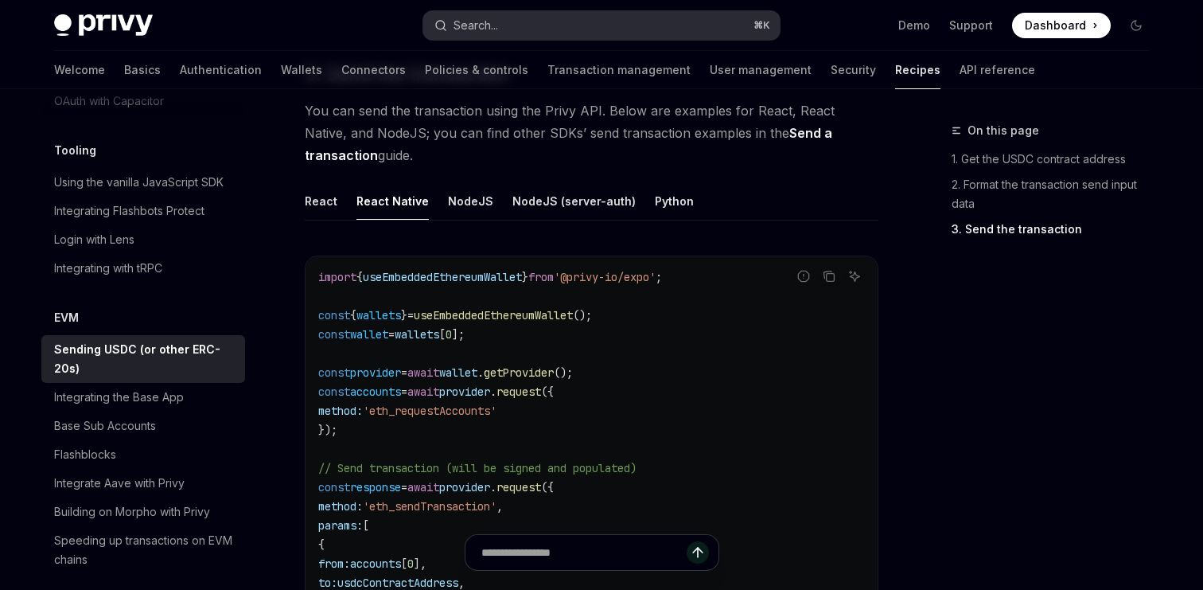
click at [527, 22] on button "Search... ⌘ K" at bounding box center [601, 25] width 357 height 29
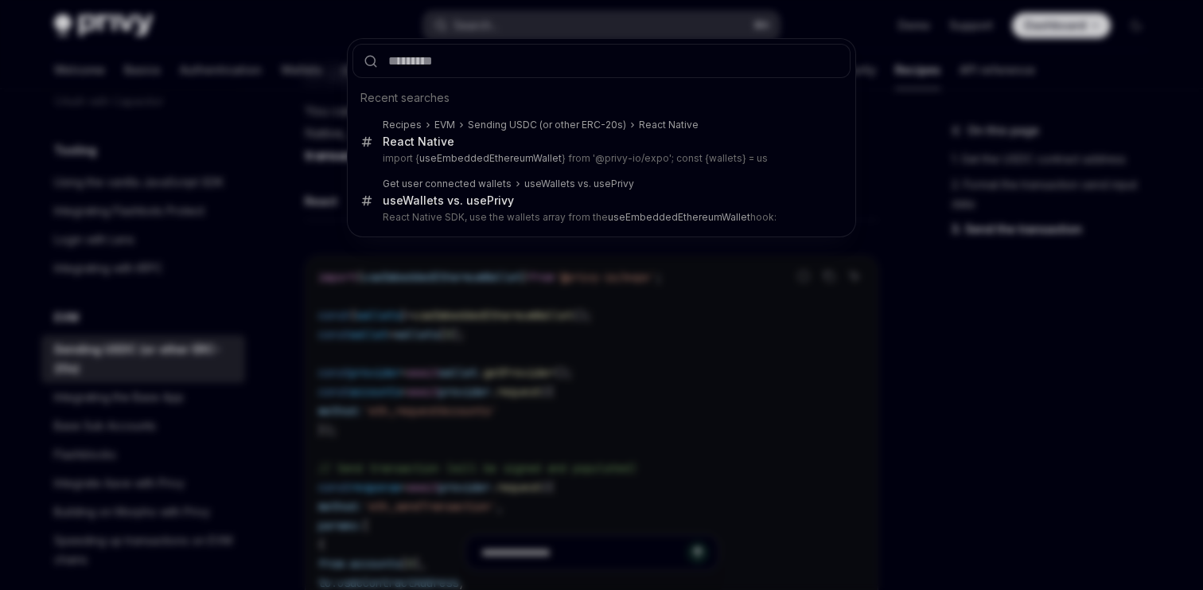
type input "**********"
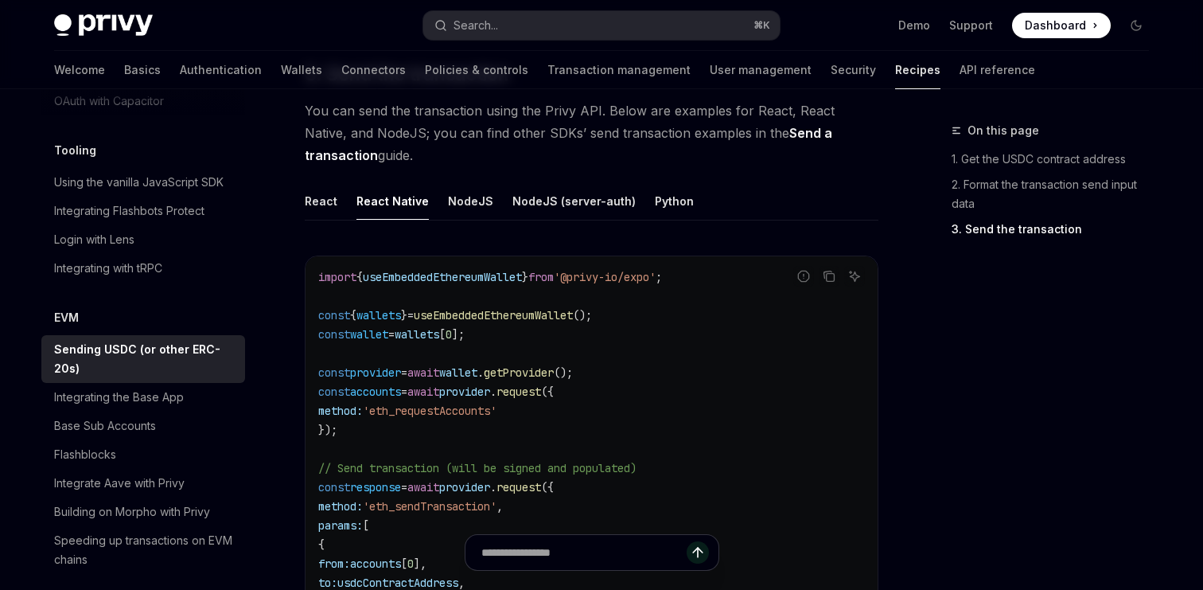
type textarea "*"
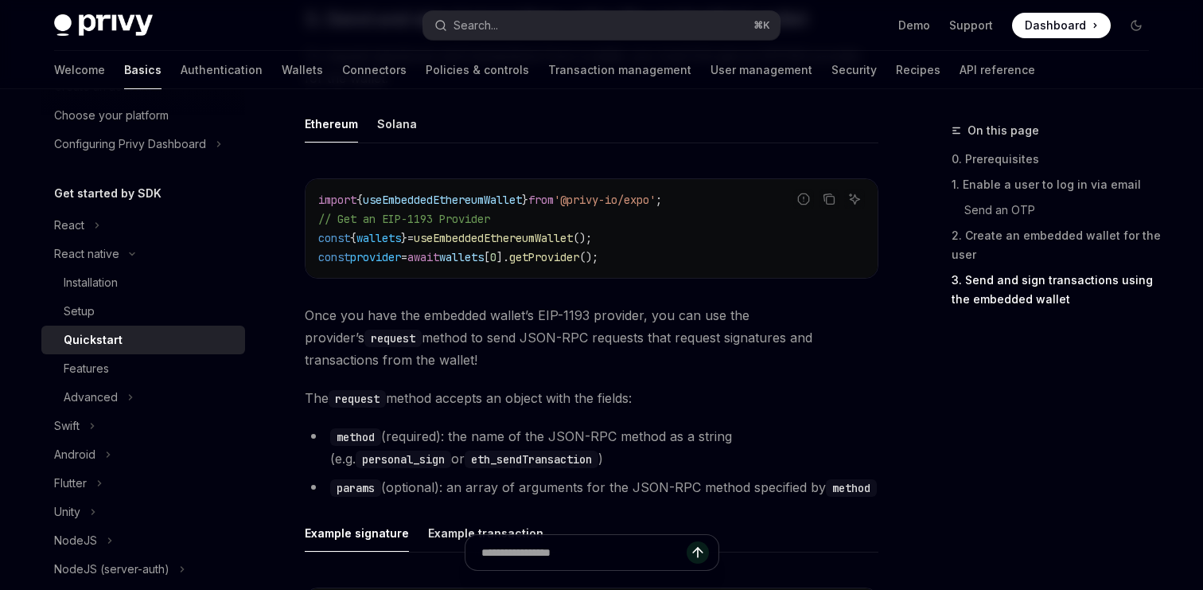
click at [497, 243] on span "useEmbeddedEthereumWallet" at bounding box center [493, 238] width 159 height 14
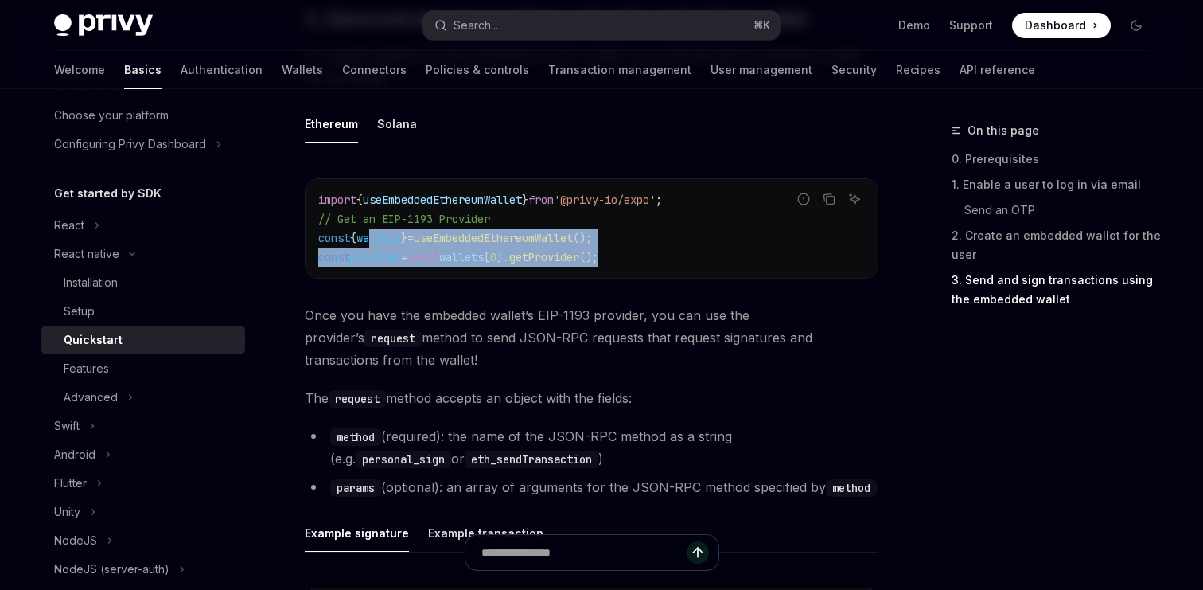
drag, startPoint x: 654, startPoint y: 257, endPoint x: 372, endPoint y: 231, distance: 283.7
click at [372, 231] on code "import { useEmbeddedEthereumWallet } from '@privy-io/expo' ; // Get an EIP-1193…" at bounding box center [591, 228] width 547 height 76
click at [372, 231] on span "wallets" at bounding box center [379, 238] width 45 height 14
drag, startPoint x: 372, startPoint y: 231, endPoint x: 655, endPoint y: 270, distance: 286.0
click at [655, 270] on div "import { useEmbeddedEthereumWallet } from '@privy-io/expo' ; // Get an EIP-1193…" at bounding box center [592, 228] width 572 height 99
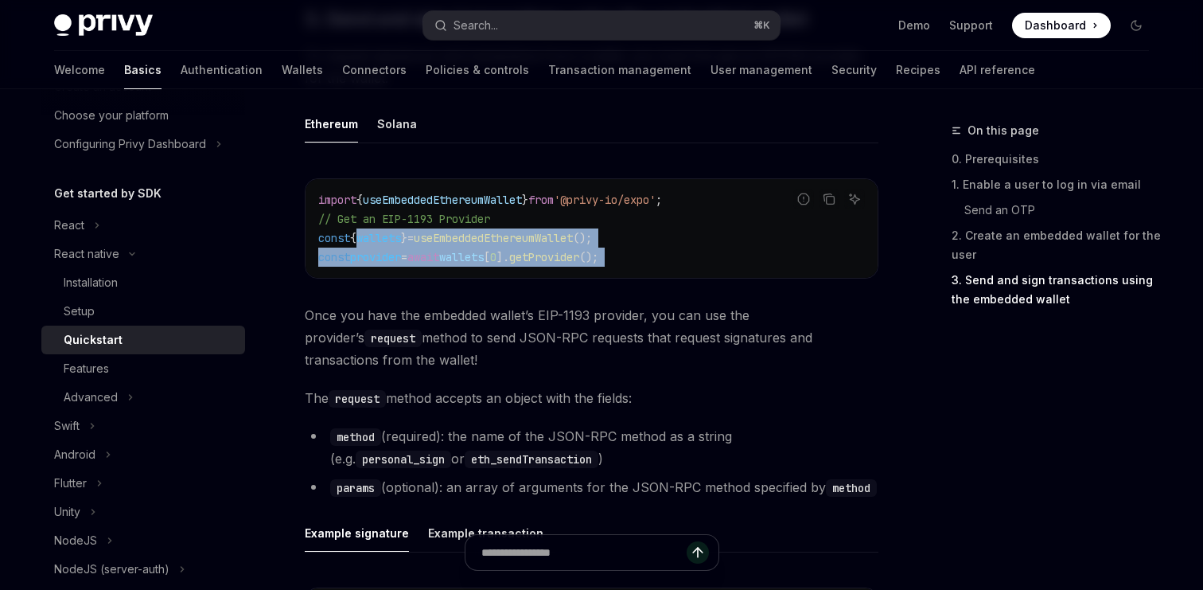
click at [654, 270] on div "import { useEmbeddedEthereumWallet } from '@privy-io/expo' ; // Get an EIP-1193…" at bounding box center [592, 228] width 572 height 99
drag, startPoint x: 654, startPoint y: 270, endPoint x: 354, endPoint y: 237, distance: 301.8
click at [353, 237] on div "import { useEmbeddedEthereumWallet } from '@privy-io/expo' ; // Get an EIP-1193…" at bounding box center [592, 228] width 572 height 99
click at [354, 237] on span "{" at bounding box center [353, 238] width 6 height 14
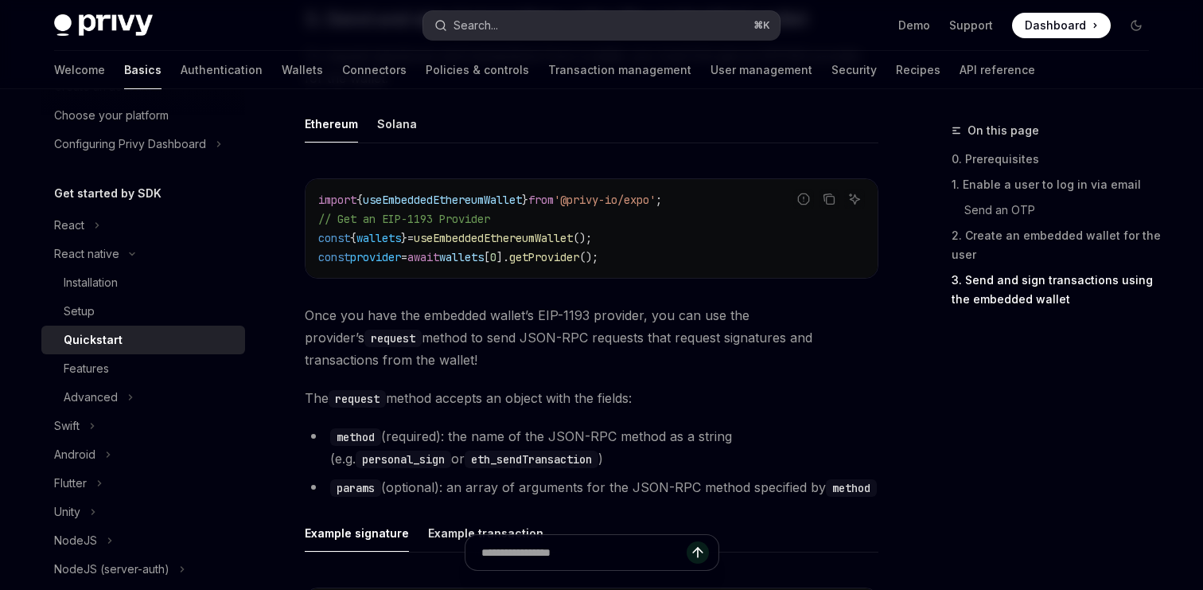
click at [536, 15] on button "Search... ⌘ K" at bounding box center [601, 25] width 357 height 29
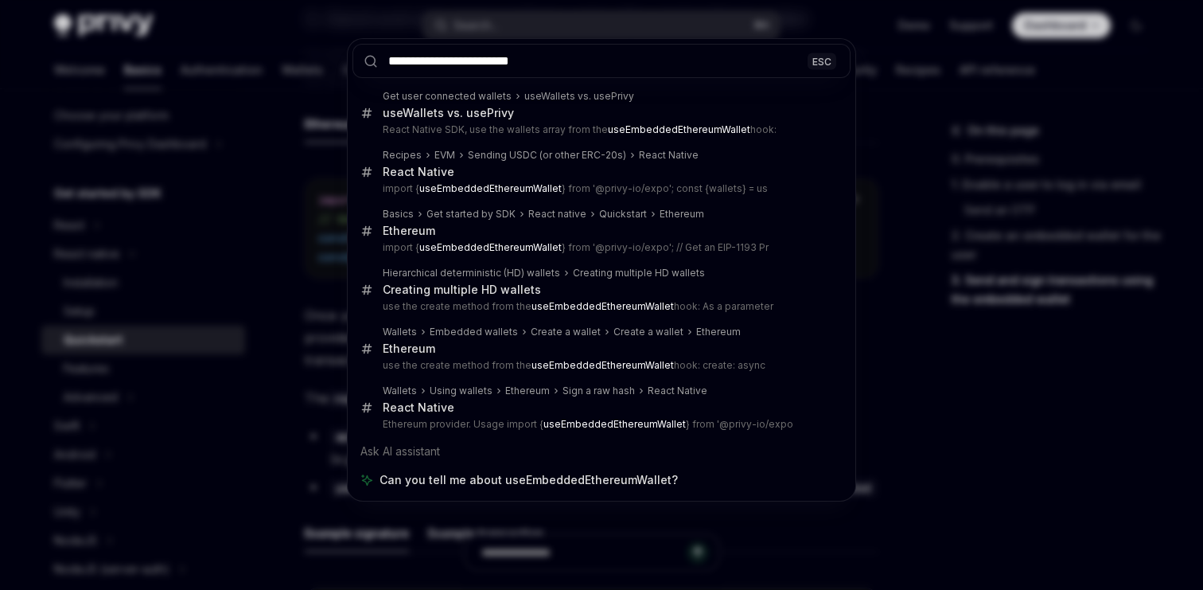
click at [447, 61] on input "**********" at bounding box center [602, 61] width 498 height 34
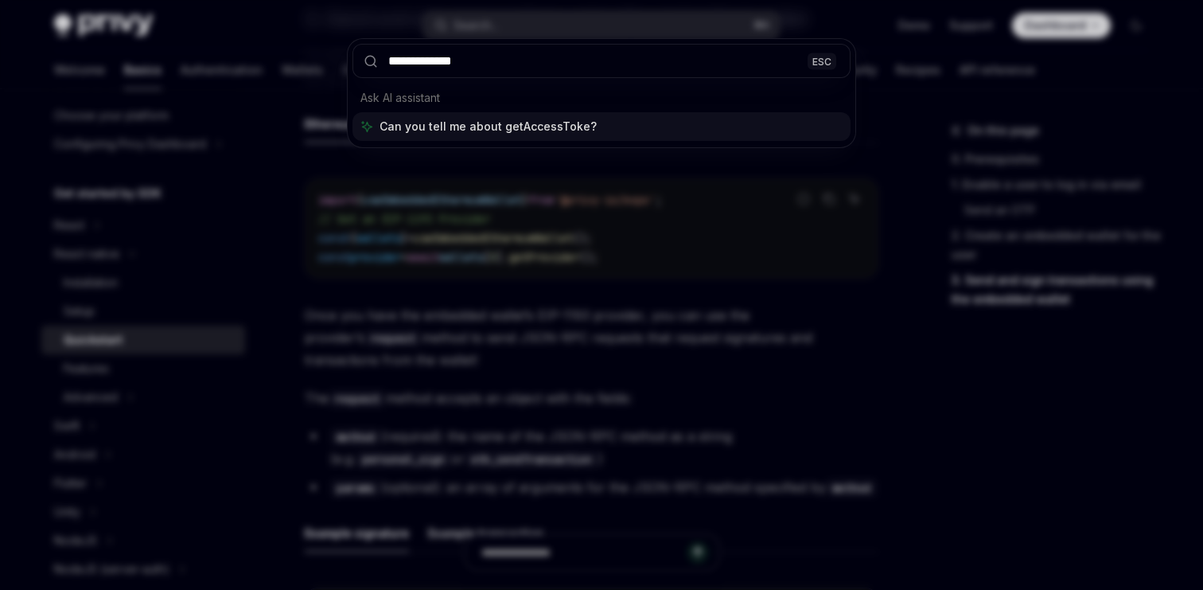
type input "**********"
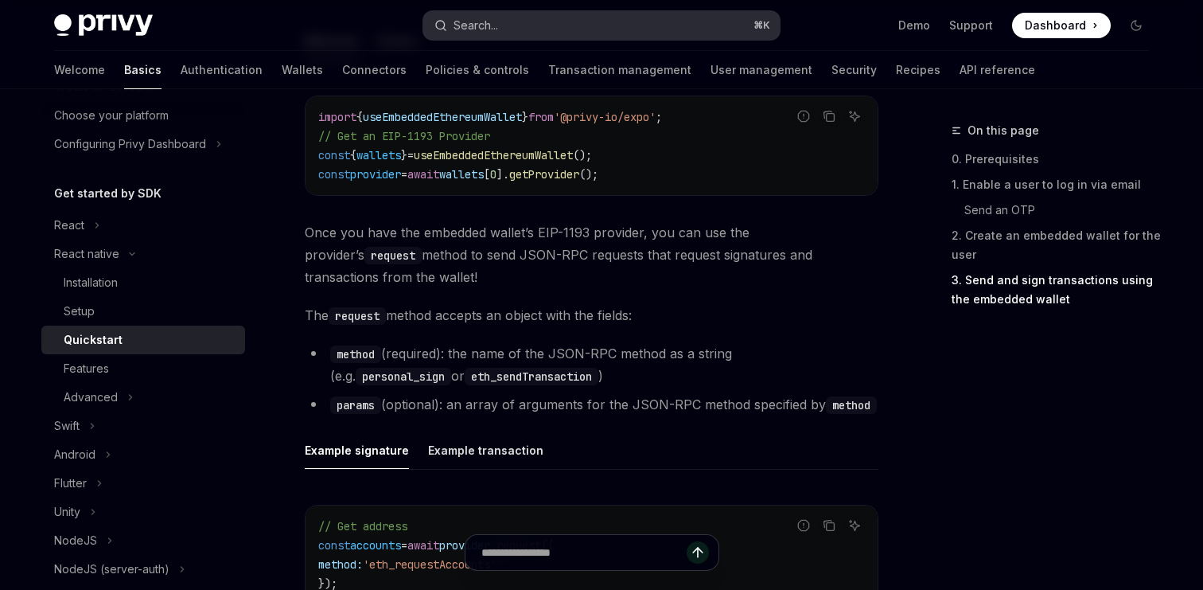
type textarea "*"
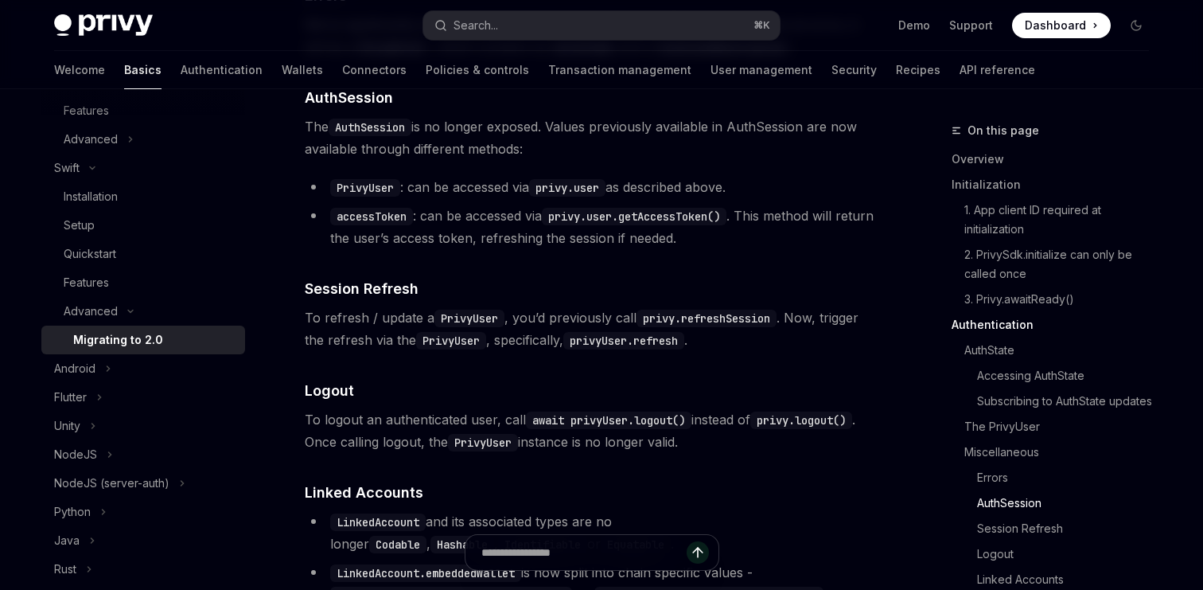
click at [516, 29] on button "Search... ⌘ K" at bounding box center [601, 25] width 357 height 29
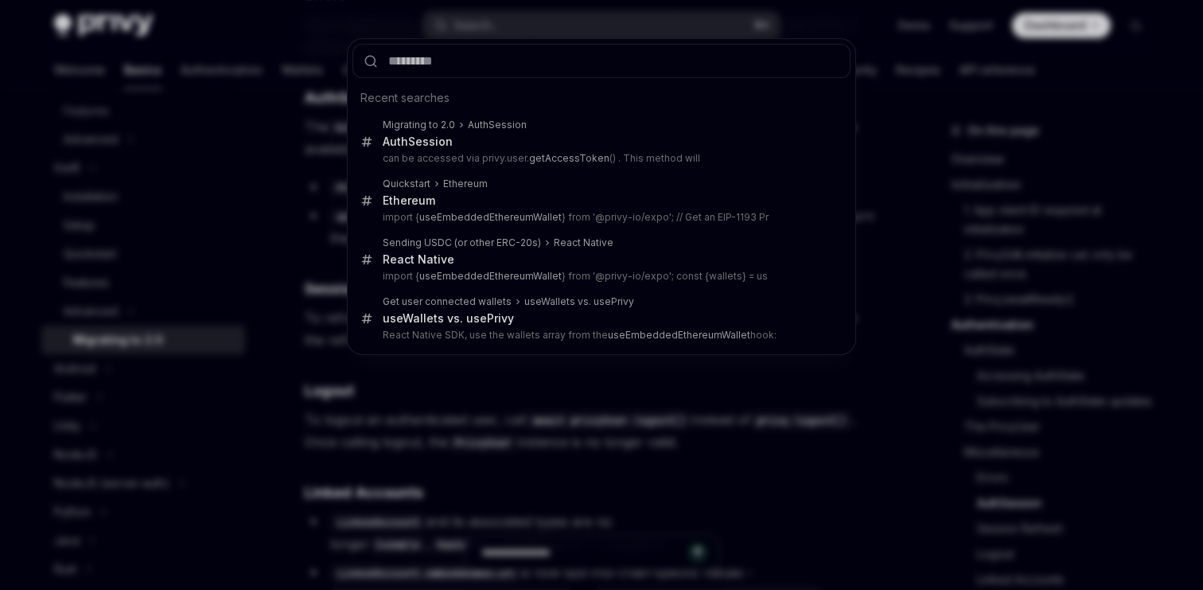
click at [306, 264] on div "Recent searches Migrating to 2.0 AuthSession AuthSession can be accessed via pr…" at bounding box center [601, 295] width 1203 height 590
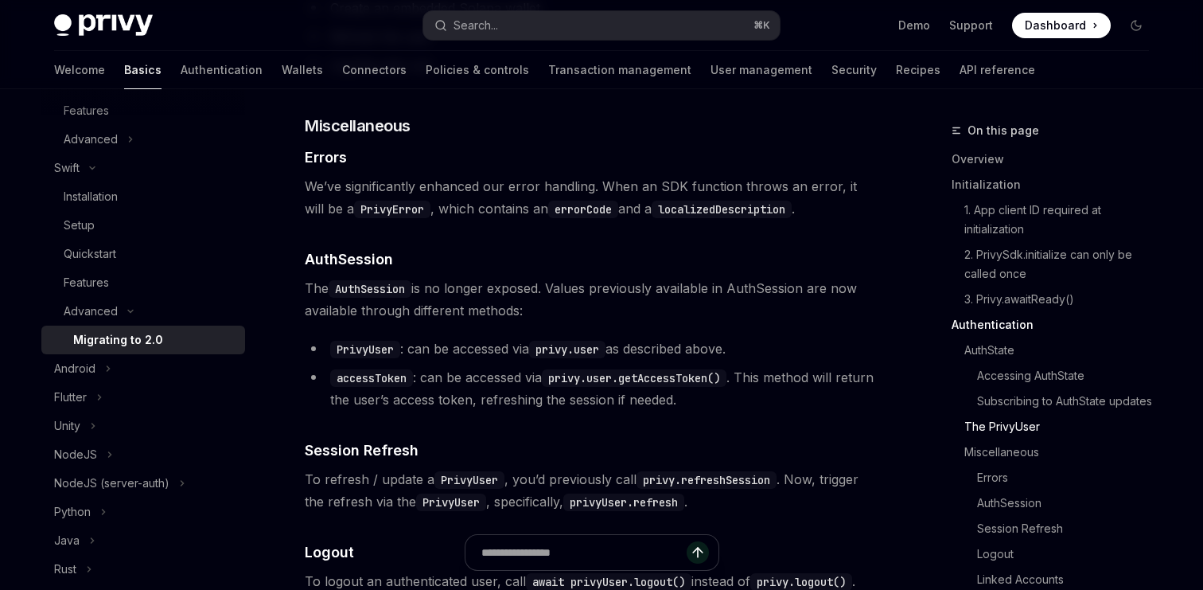
scroll to position [2731, 0]
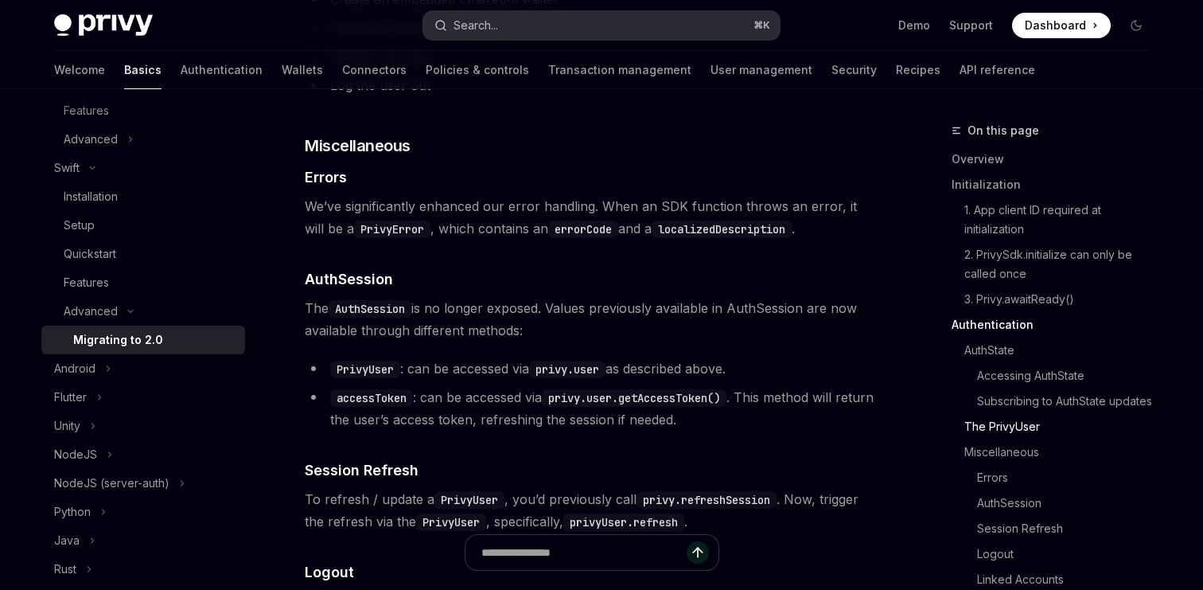
click at [497, 26] on div "Search..." at bounding box center [476, 25] width 45 height 19
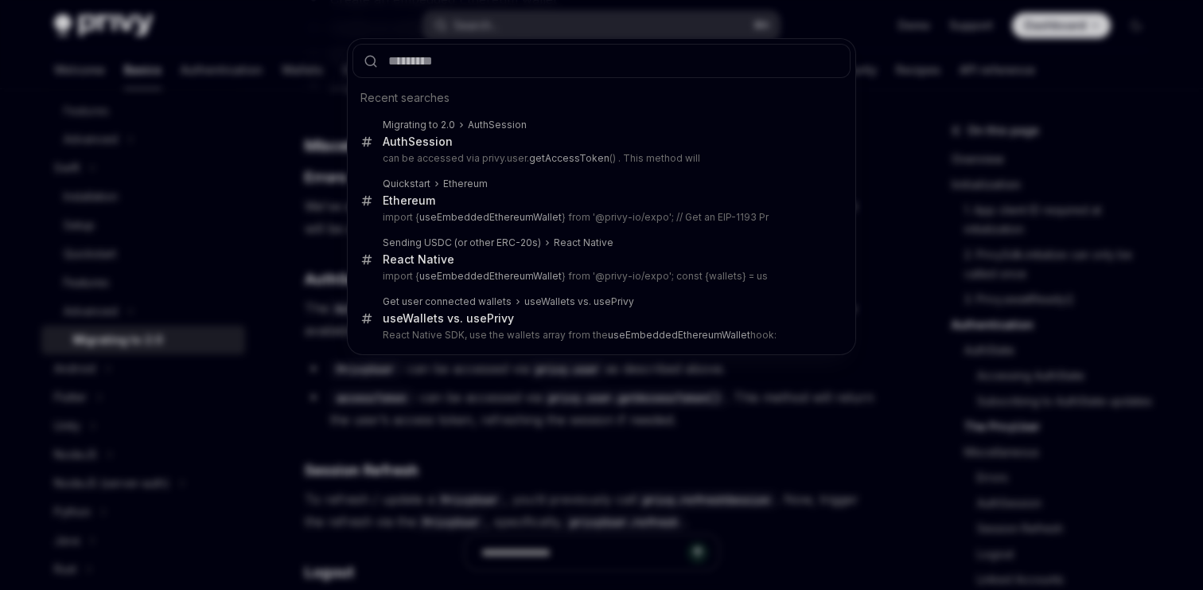
type input "**********"
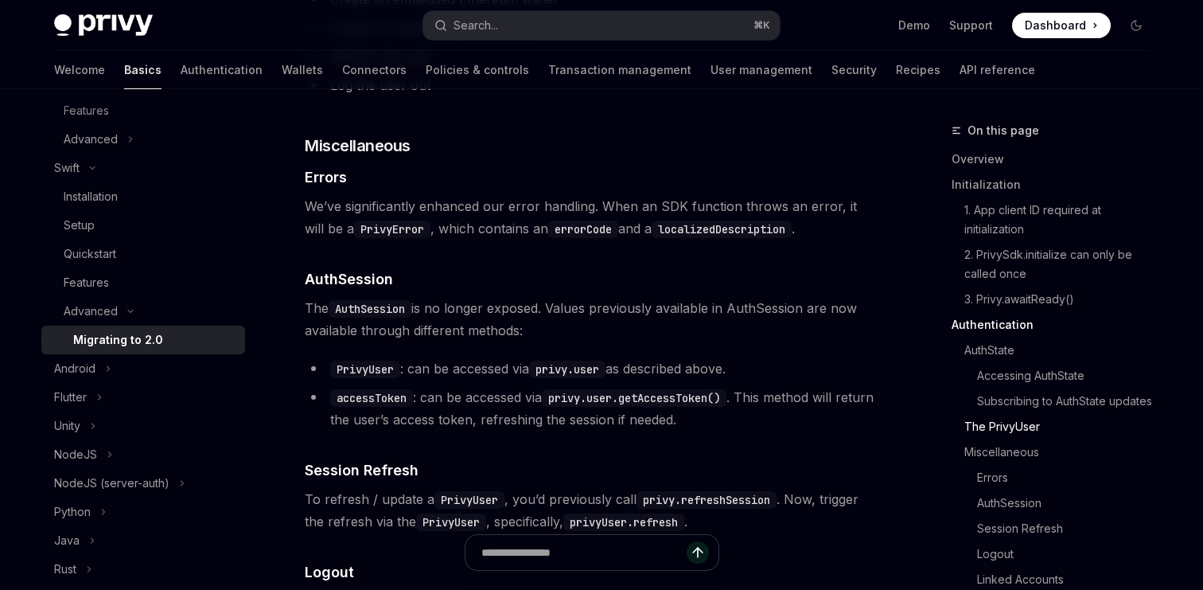
type textarea "*"
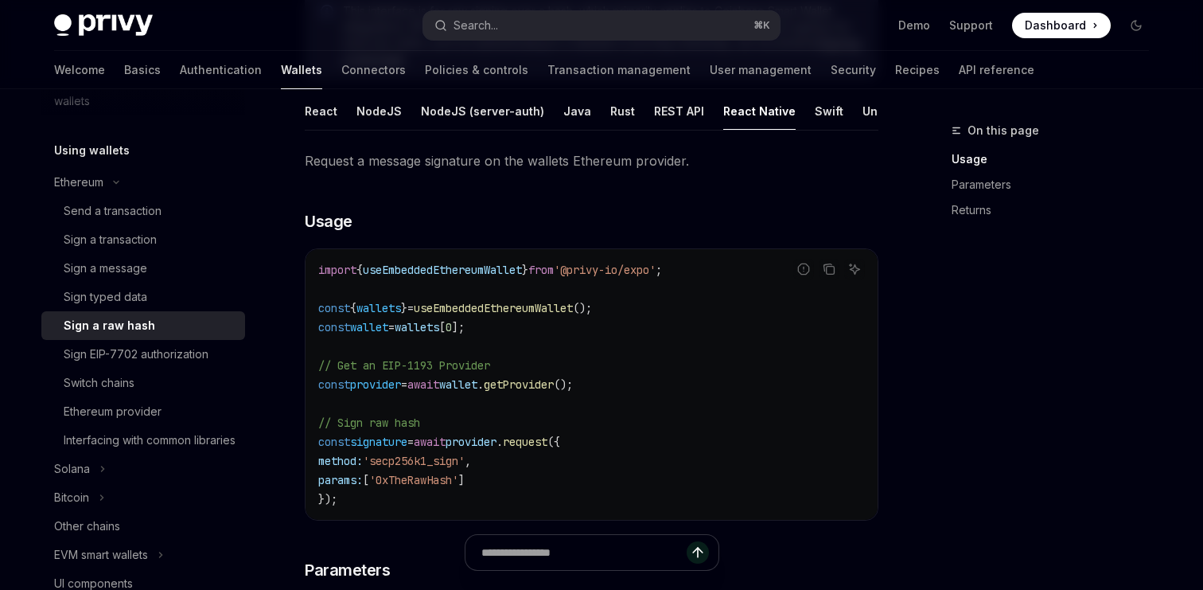
scroll to position [197, 0]
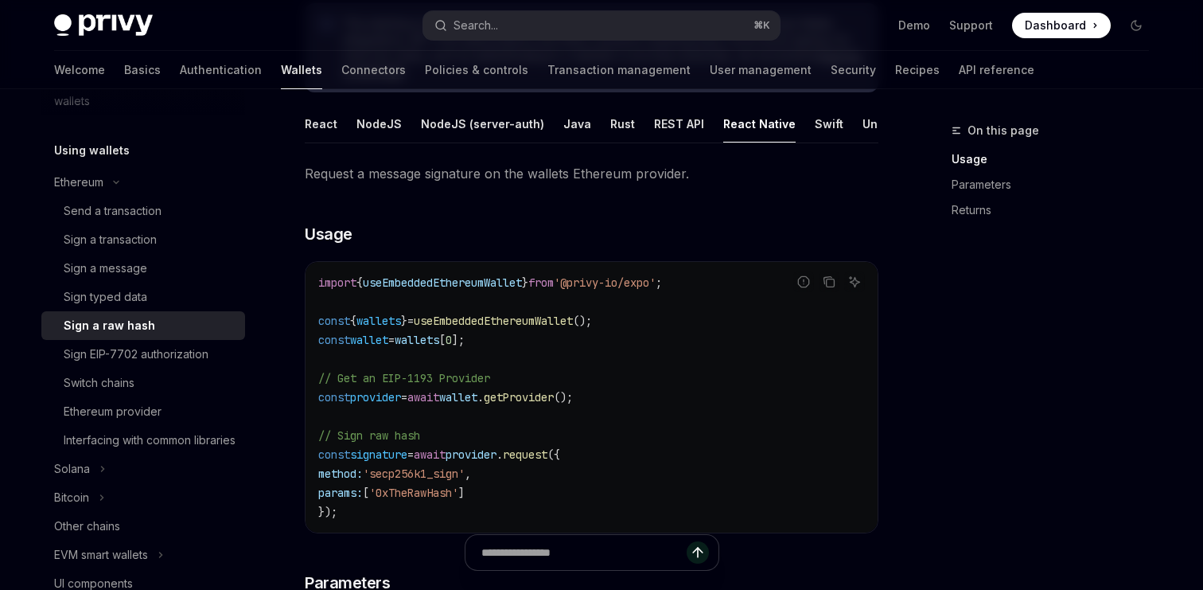
click at [512, 405] on code "import { useEmbeddedEthereumWallet } from '@privy-io/expo' ; const { wallets } …" at bounding box center [591, 397] width 547 height 248
drag, startPoint x: 512, startPoint y: 405, endPoint x: 590, endPoint y: 411, distance: 78.3
click at [591, 411] on code "import { useEmbeddedEthereumWallet } from '@privy-io/expo' ; const { wallets } …" at bounding box center [591, 397] width 547 height 248
click at [590, 411] on code "import { useEmbeddedEthereumWallet } from '@privy-io/expo' ; const { wallets } …" at bounding box center [591, 397] width 547 height 248
click at [404, 487] on span "'0xTheRawHash'" at bounding box center [413, 492] width 89 height 14
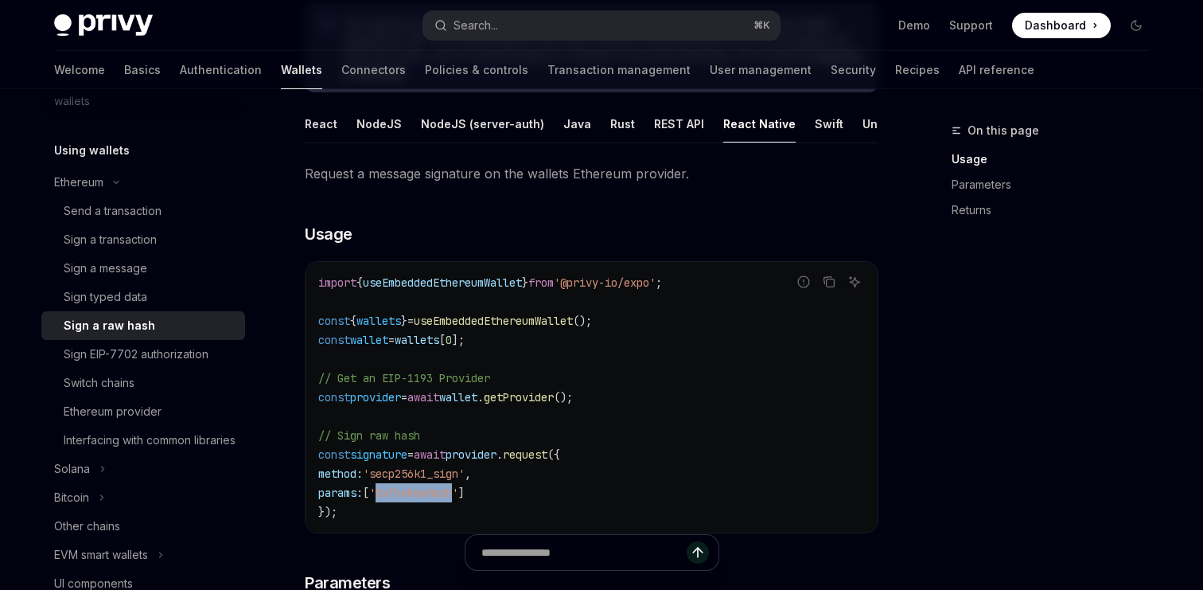
click at [404, 487] on span "'0xTheRawHash'" at bounding box center [413, 492] width 89 height 14
drag, startPoint x: 404, startPoint y: 487, endPoint x: 521, endPoint y: 487, distance: 117.0
click at [522, 487] on code "import { useEmbeddedEthereumWallet } from '@privy-io/expo' ; const { wallets } …" at bounding box center [591, 397] width 547 height 248
click at [521, 487] on code "import { useEmbeddedEthereumWallet } from '@privy-io/expo' ; const { wallets } …" at bounding box center [591, 397] width 547 height 248
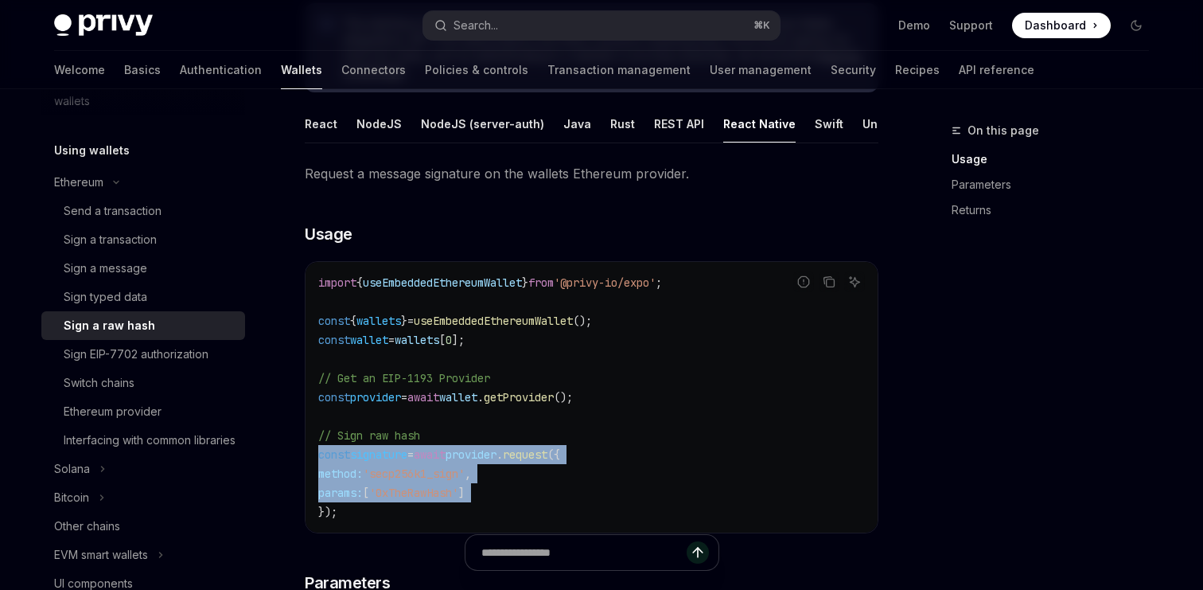
drag, startPoint x: 521, startPoint y: 487, endPoint x: 318, endPoint y: 450, distance: 206.2
click at [318, 450] on div "import { useEmbeddedEthereumWallet } from '@privy-io/expo' ; const { wallets } …" at bounding box center [592, 397] width 572 height 271
click at [318, 450] on span "const" at bounding box center [334, 454] width 32 height 14
drag, startPoint x: 318, startPoint y: 450, endPoint x: 392, endPoint y: 506, distance: 92.0
click at [392, 506] on code "import { useEmbeddedEthereumWallet } from '@privy-io/expo' ; const { wallets } …" at bounding box center [591, 397] width 547 height 248
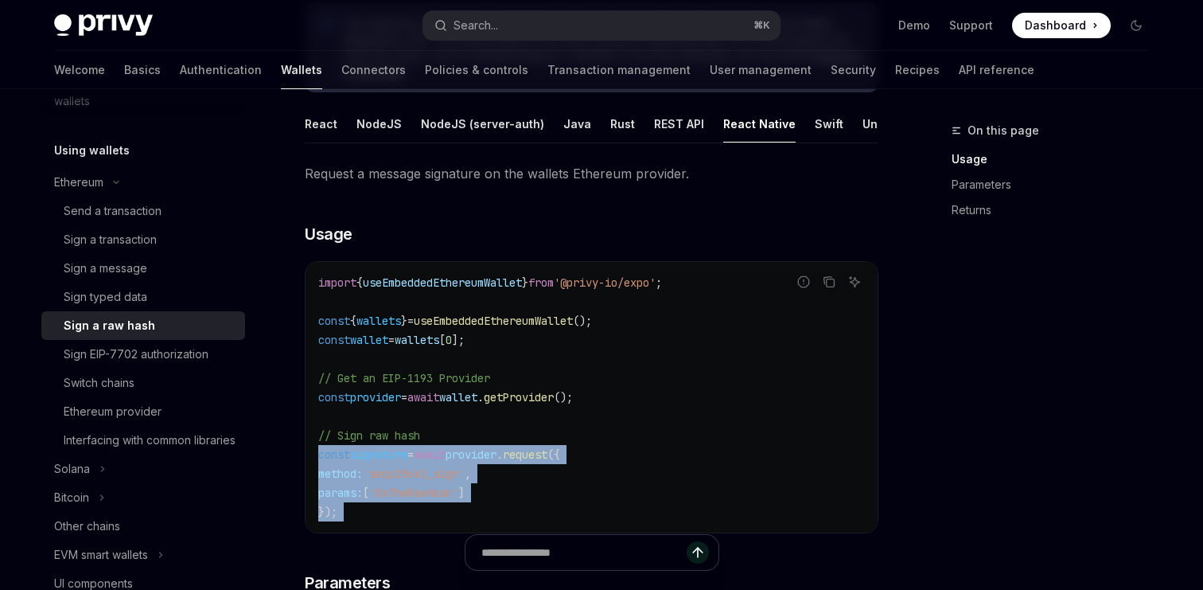
click at [392, 506] on code "import { useEmbeddedEthereumWallet } from '@privy-io/expo' ; const { wallets } …" at bounding box center [591, 397] width 547 height 248
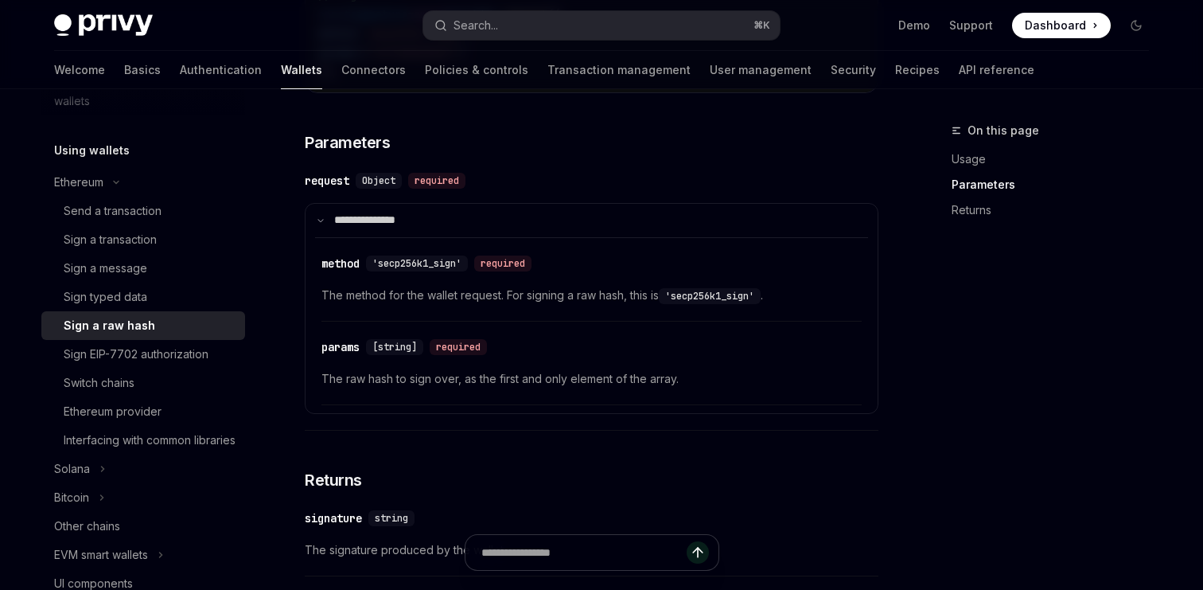
scroll to position [650, 0]
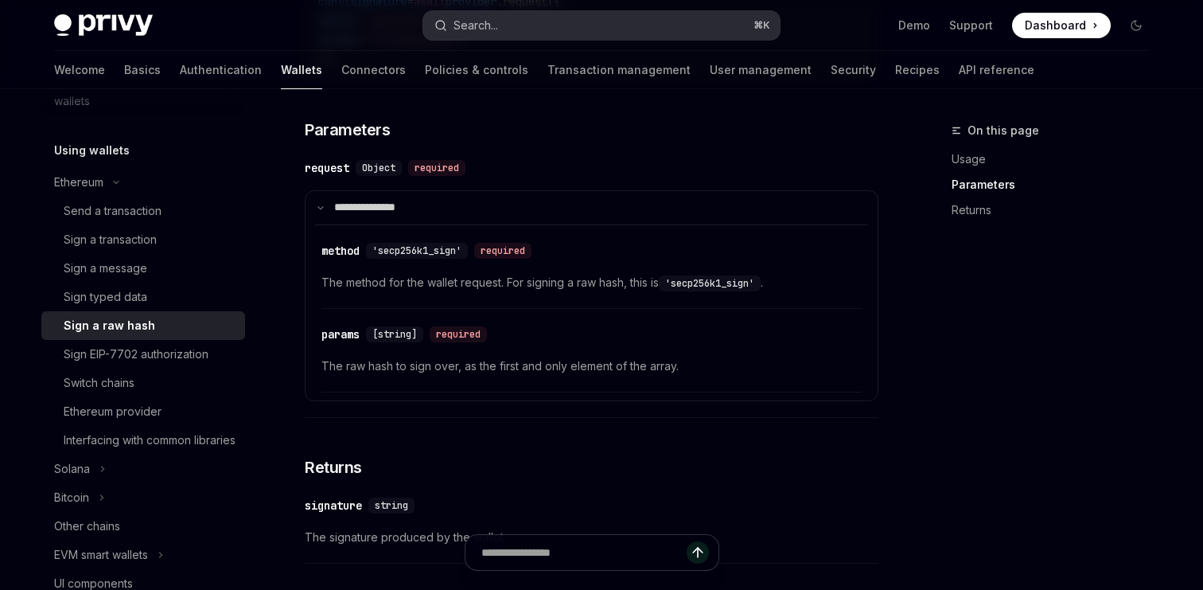
click at [524, 33] on button "Search... ⌘ K" at bounding box center [601, 25] width 357 height 29
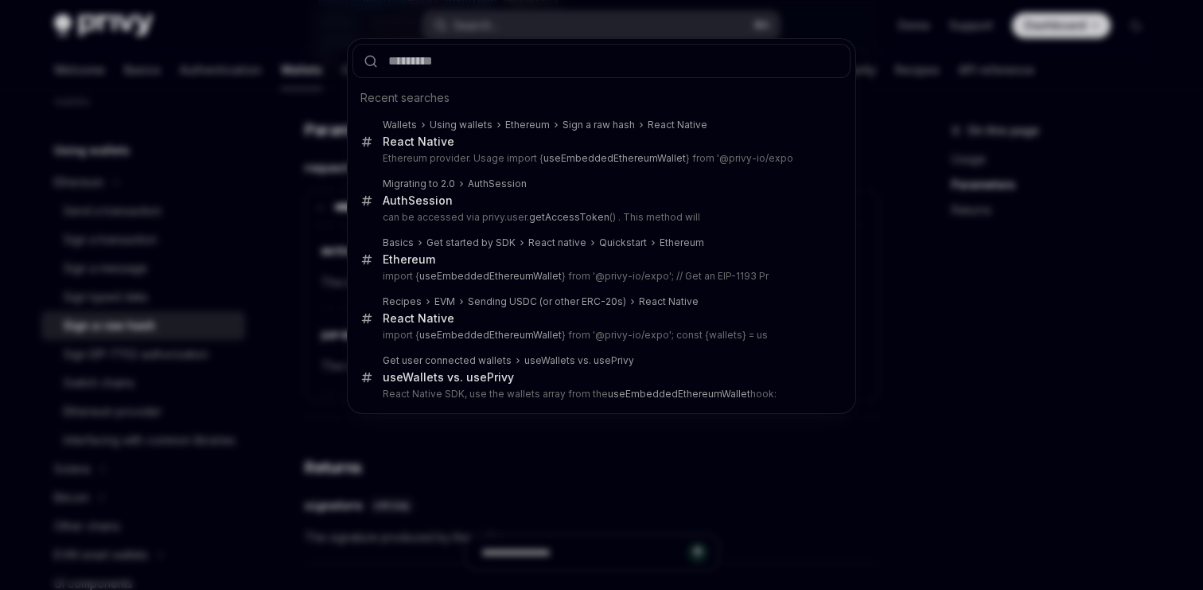
click at [524, 33] on div "Recent searches Wallets Using wallets Ethereum Sign a raw hash React Native Rea…" at bounding box center [601, 295] width 1203 height 590
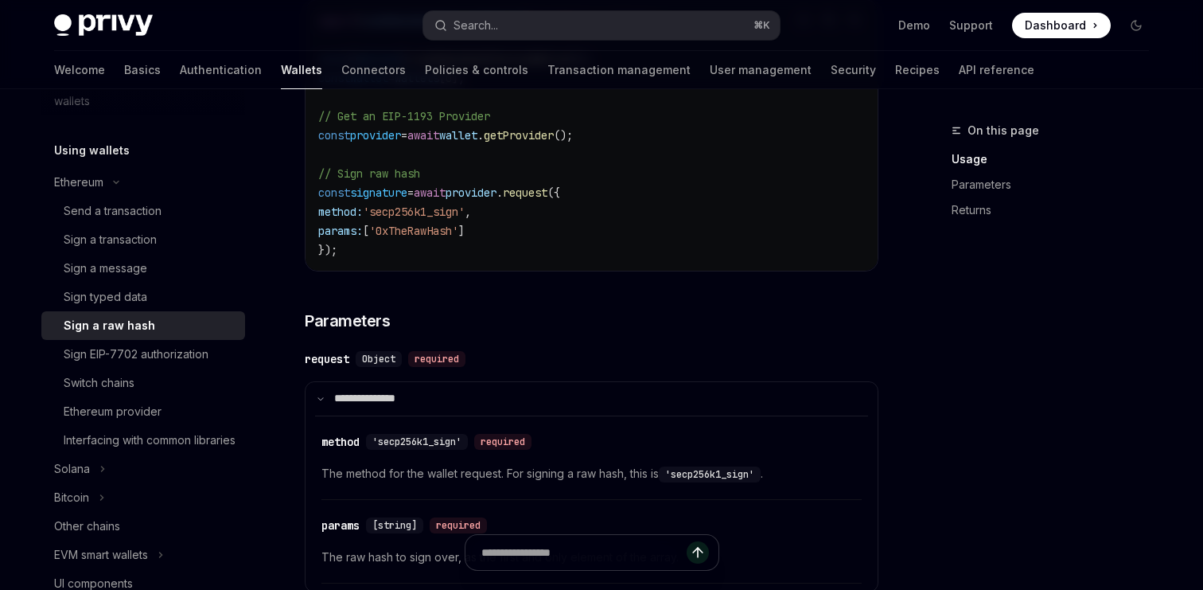
scroll to position [380, 0]
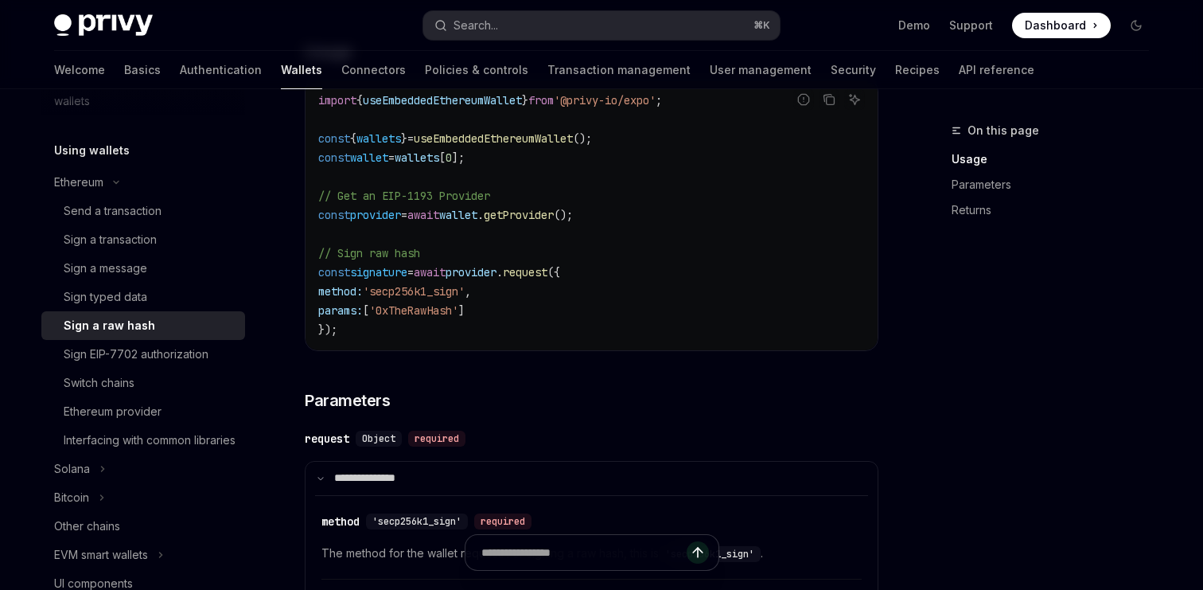
click at [487, 149] on code "import { useEmbeddedEthereumWallet } from '@privy-io/expo' ; const { wallets } …" at bounding box center [591, 215] width 547 height 248
click at [482, 145] on span "useEmbeddedEthereumWallet" at bounding box center [493, 138] width 159 height 14
copy span "useEmbeddedEthereumWallet"
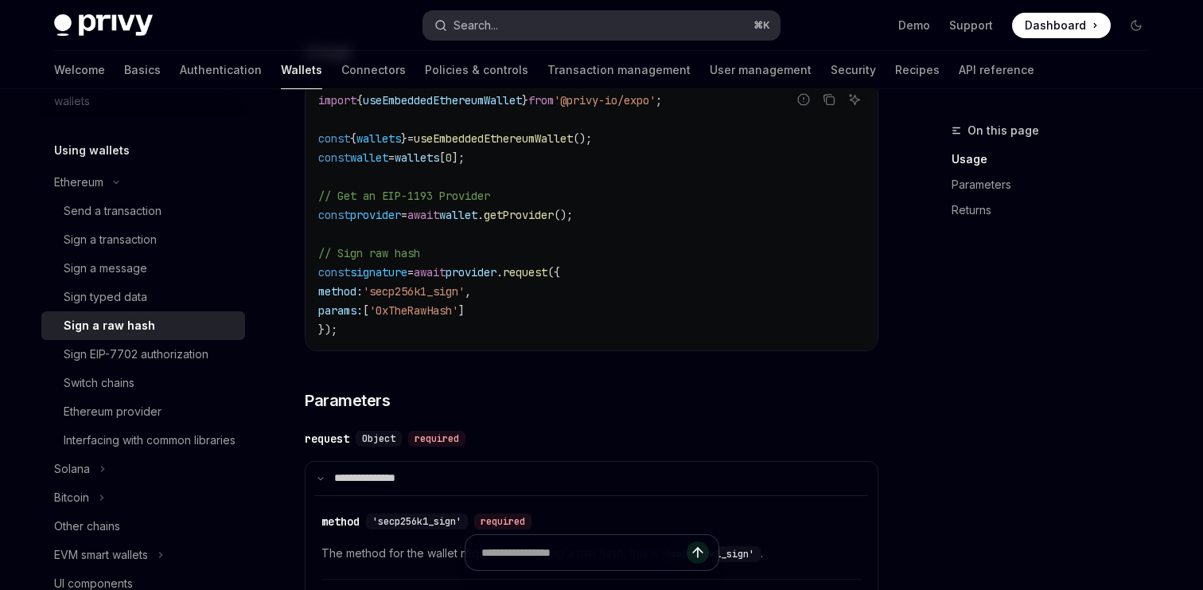
click at [467, 30] on div "Search..." at bounding box center [476, 25] width 45 height 19
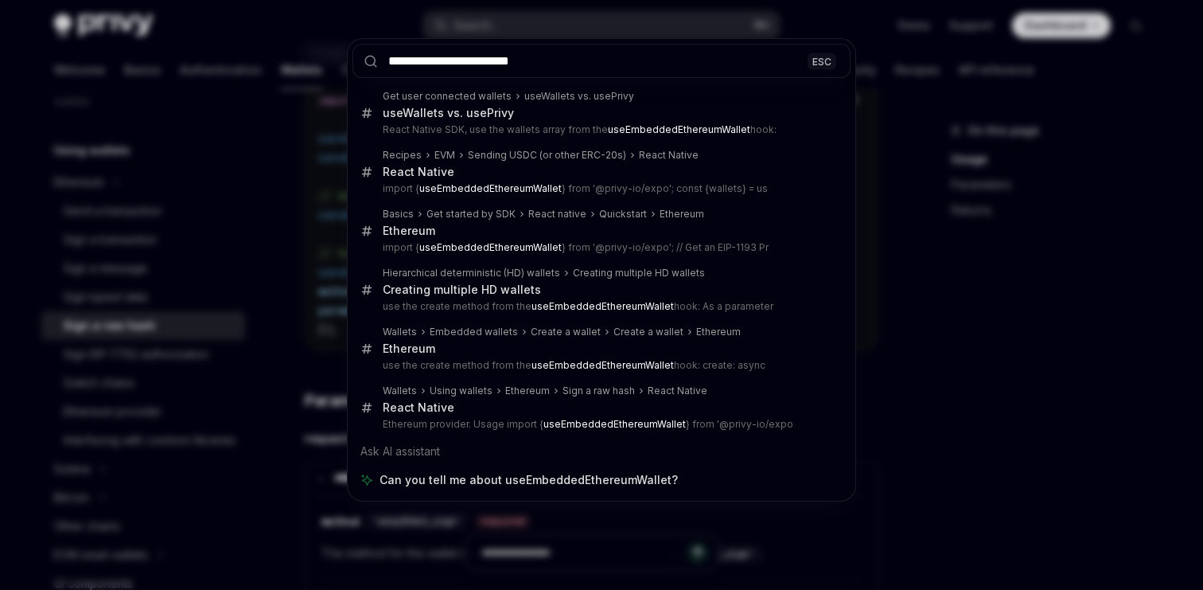
type input "**********"
click at [538, 60] on input "**********" at bounding box center [602, 61] width 498 height 34
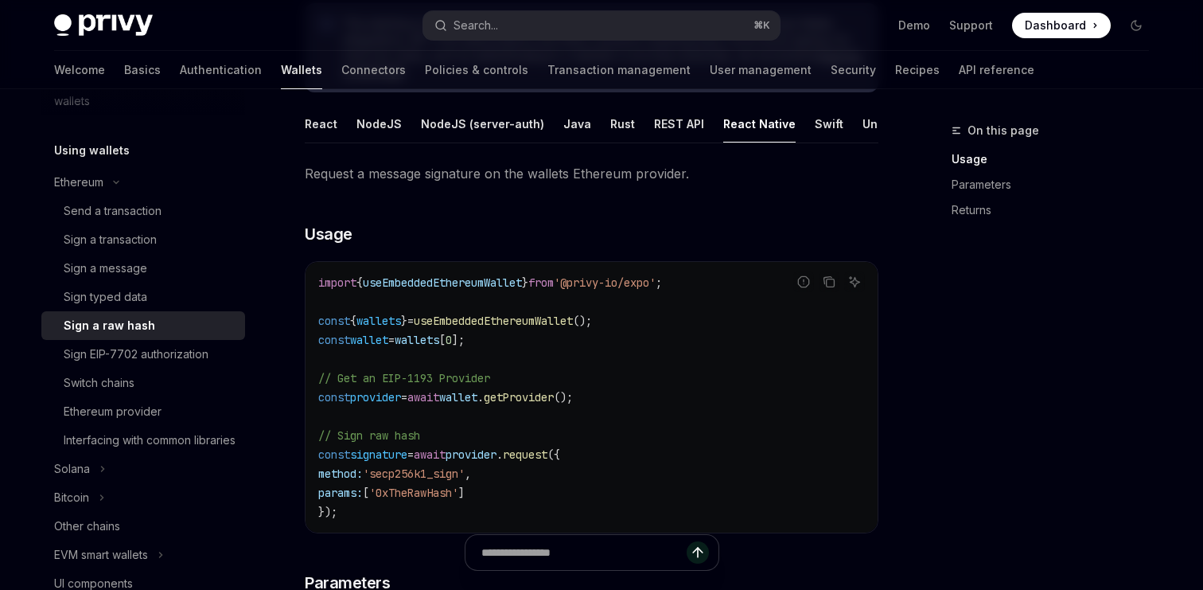
scroll to position [197, 0]
click at [536, 319] on span "useEmbeddedEthereumWallet" at bounding box center [493, 321] width 159 height 14
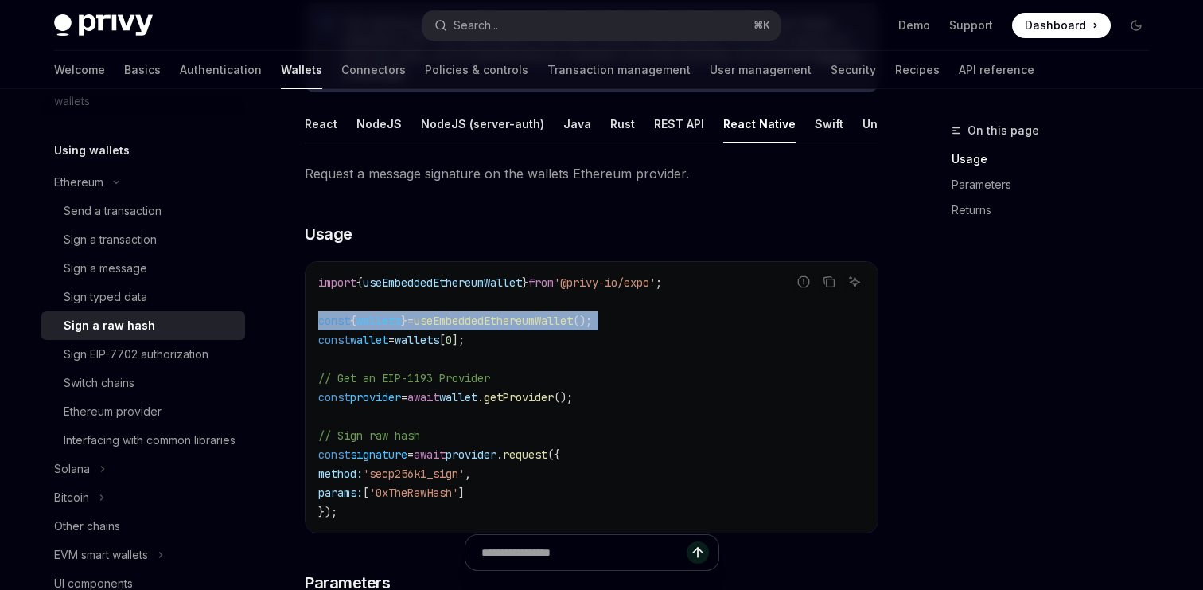
drag, startPoint x: 536, startPoint y: 319, endPoint x: 445, endPoint y: 318, distance: 90.7
click at [445, 318] on span "useEmbeddedEthereumWallet" at bounding box center [493, 321] width 159 height 14
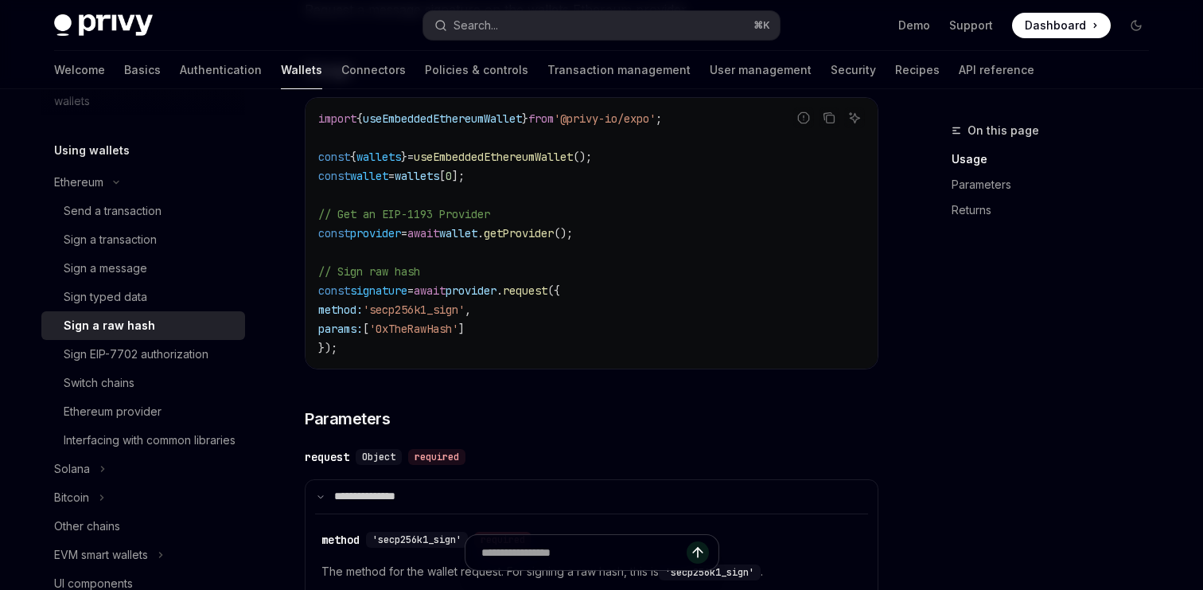
scroll to position [354, 0]
